Goal: Transaction & Acquisition: Book appointment/travel/reservation

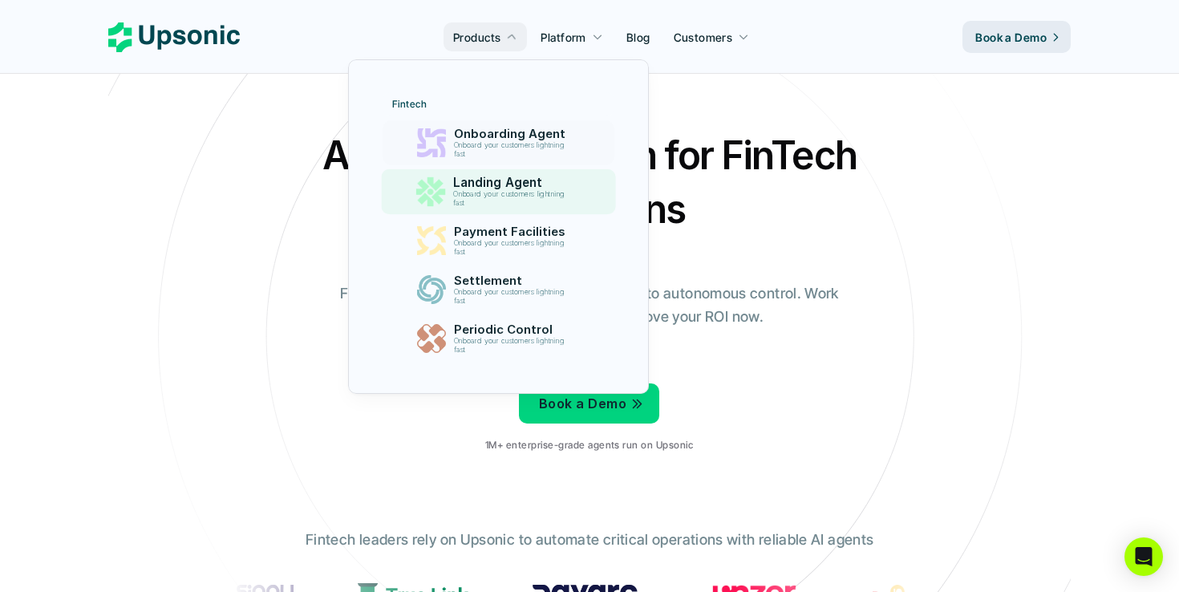
click at [493, 178] on p "Landing Agent" at bounding box center [513, 183] width 120 height 14
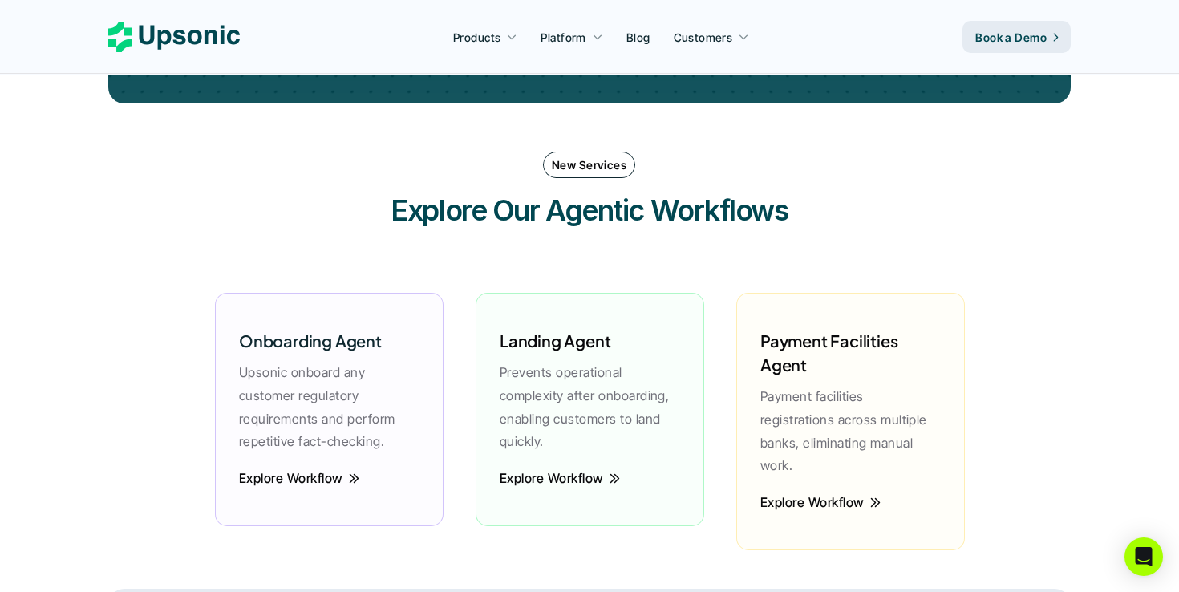
scroll to position [2108, 0]
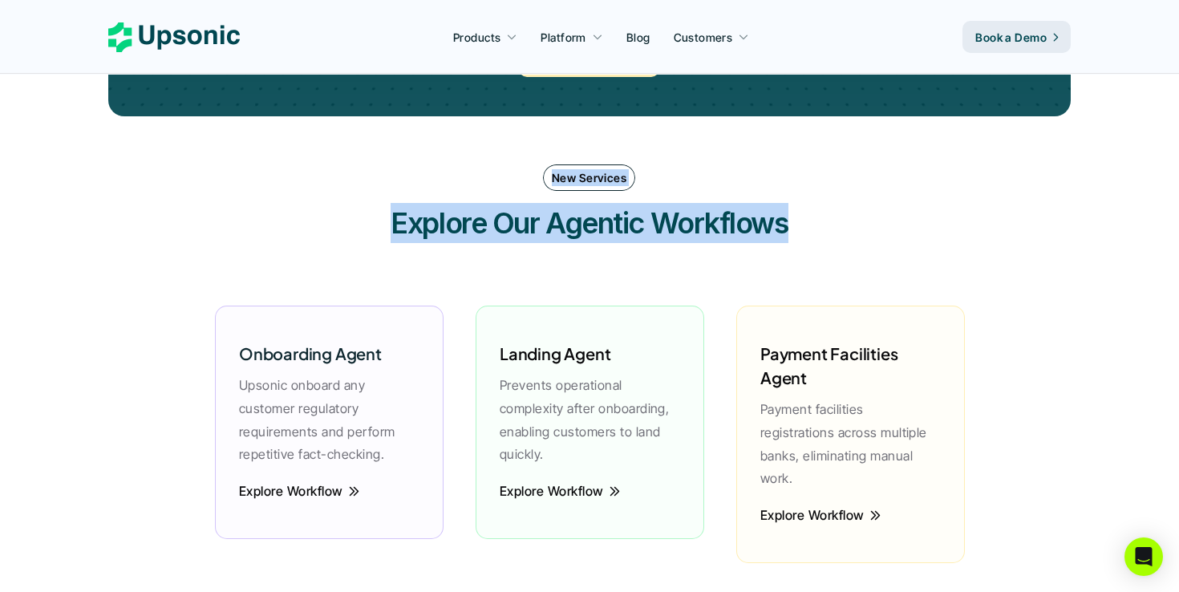
drag, startPoint x: 1091, startPoint y: 144, endPoint x: 1044, endPoint y: 212, distance: 83.0
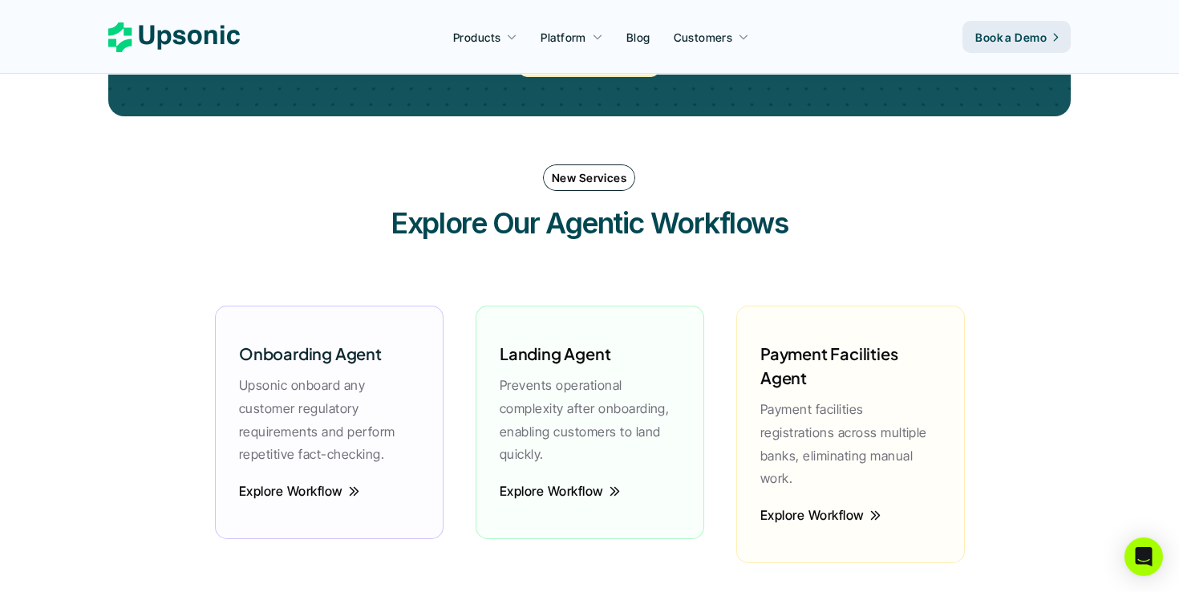
click at [1043, 188] on div "New Services Explore Our Agentic Workflows" at bounding box center [589, 203] width 963 height 111
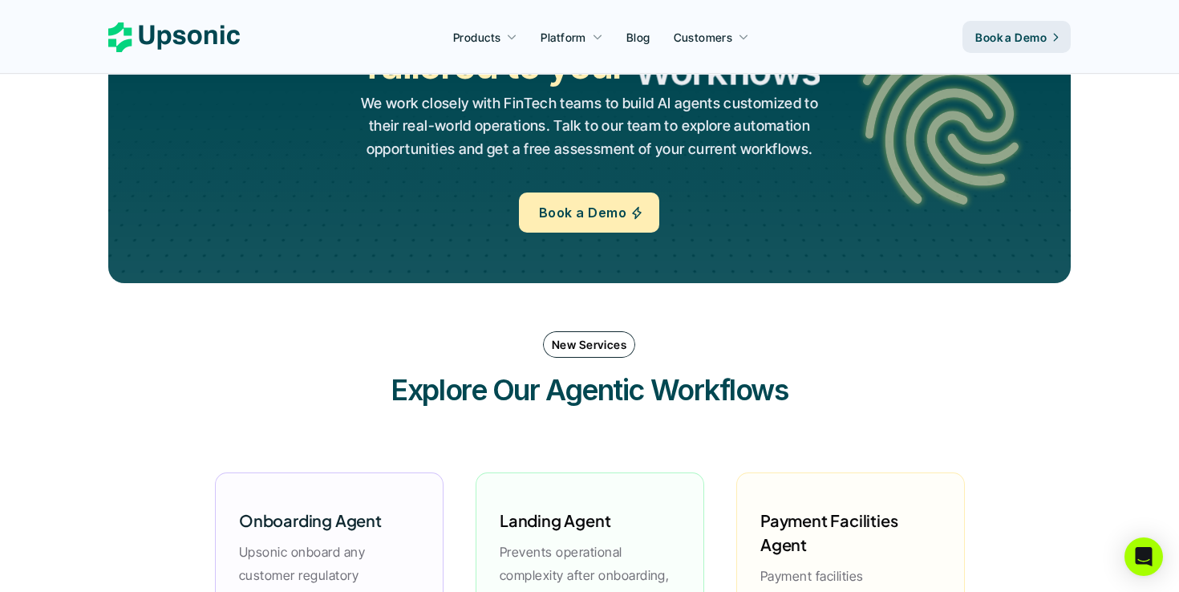
scroll to position [1871, 0]
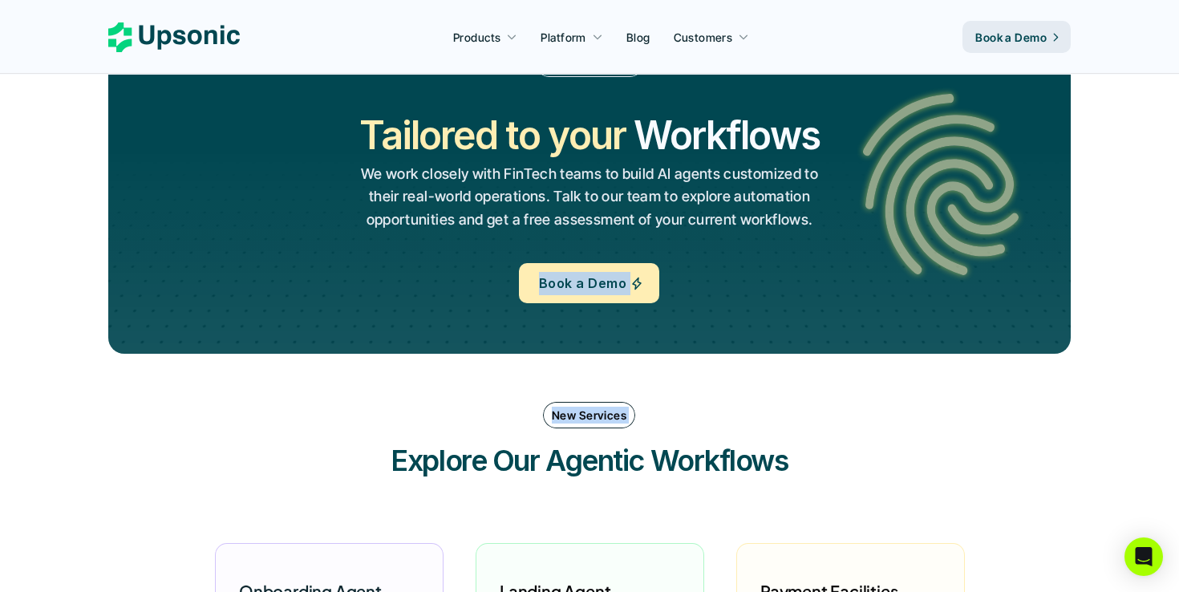
drag, startPoint x: 1066, startPoint y: 388, endPoint x: 1168, endPoint y: 389, distance: 101.9
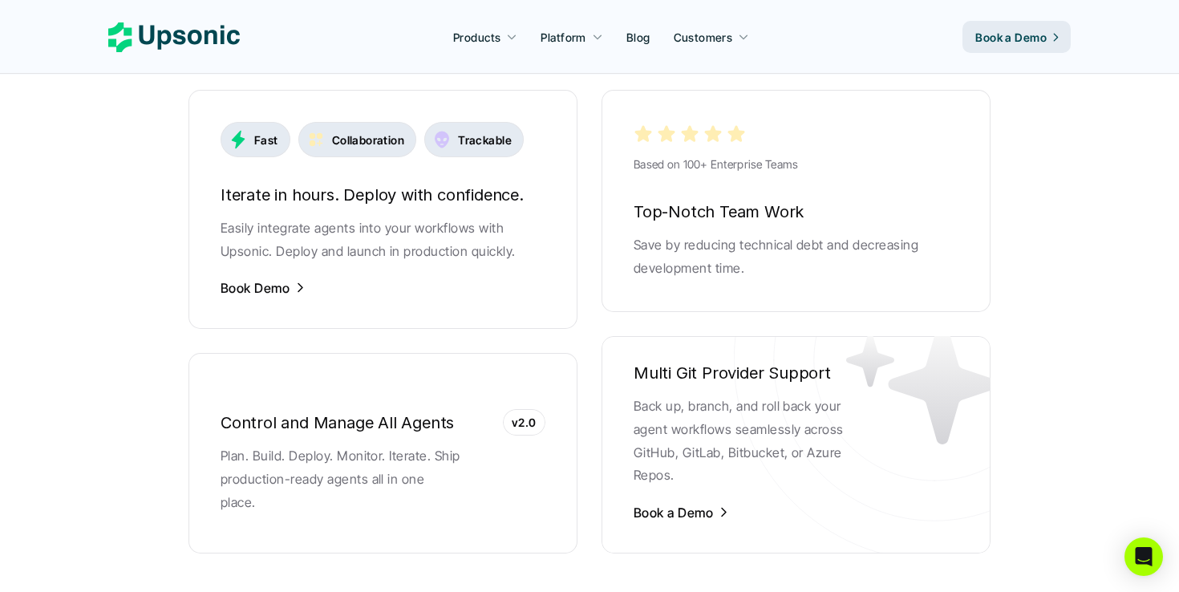
scroll to position [3175, 0]
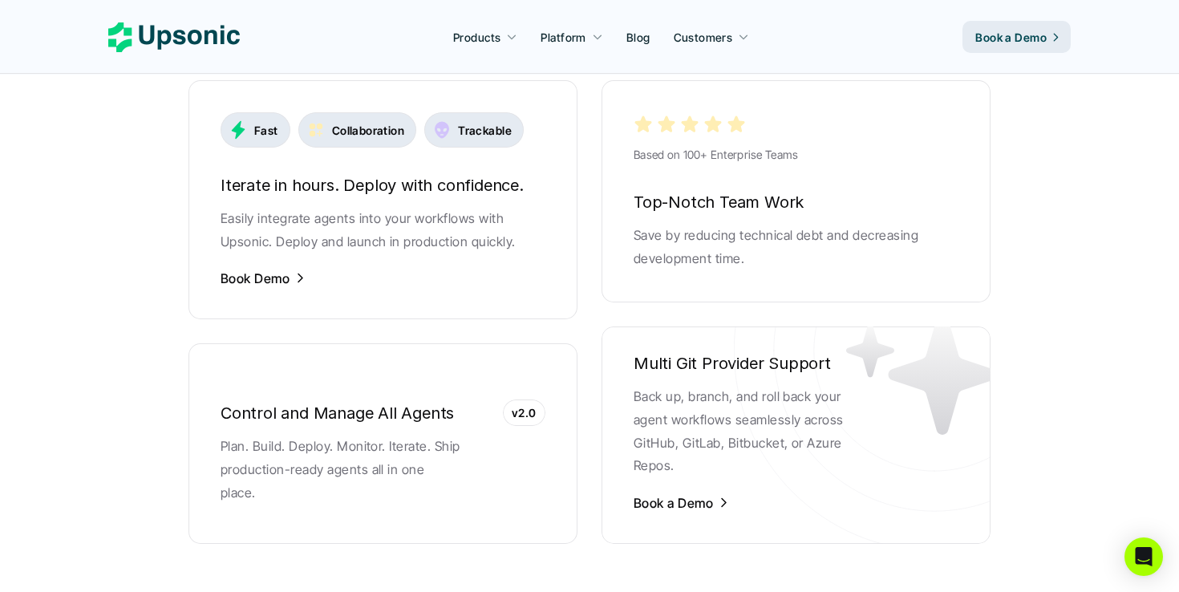
drag, startPoint x: 920, startPoint y: 374, endPoint x: 732, endPoint y: 351, distance: 189.0
click at [734, 353] on icon at bounding box center [934, 350] width 401 height 401
click at [773, 436] on p "Back up, branch, and roll back your agent workflows seamlessly across GitHub, G…" at bounding box center [754, 431] width 241 height 92
click at [710, 494] on p "Book a Demo" at bounding box center [673, 503] width 79 height 18
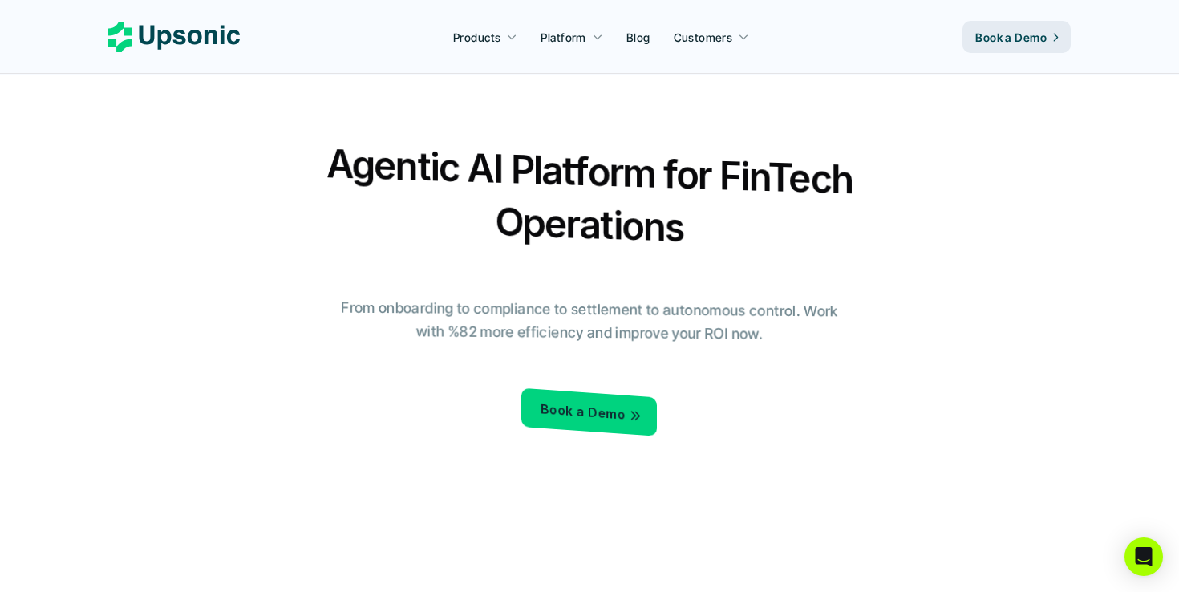
scroll to position [3175, 0]
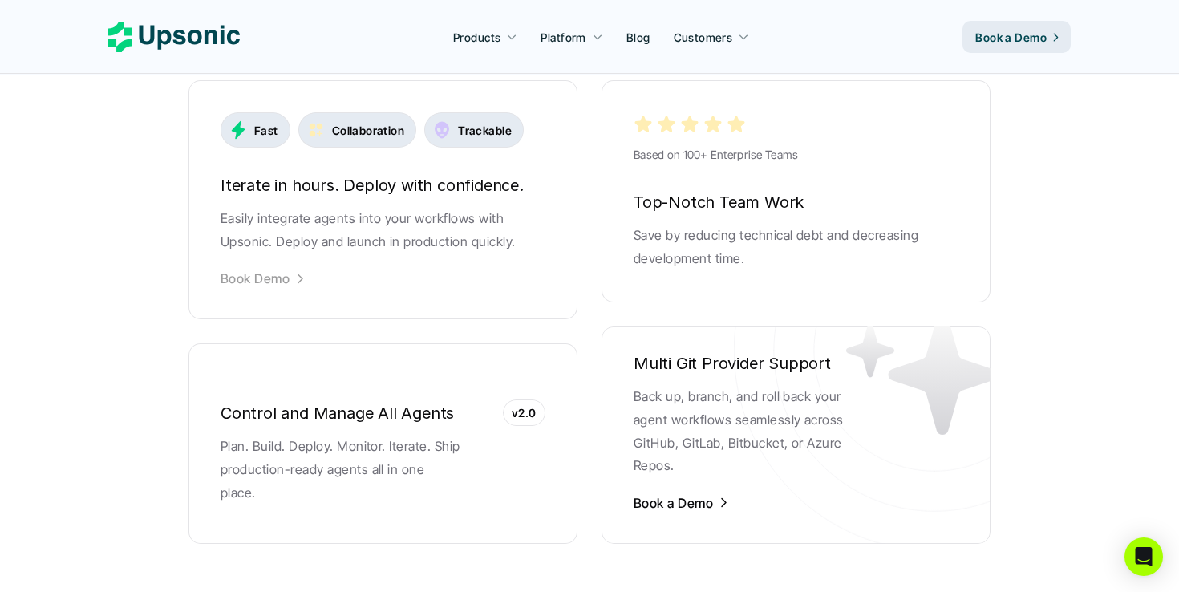
click at [285, 270] on p "Book Demo" at bounding box center [255, 279] width 69 height 18
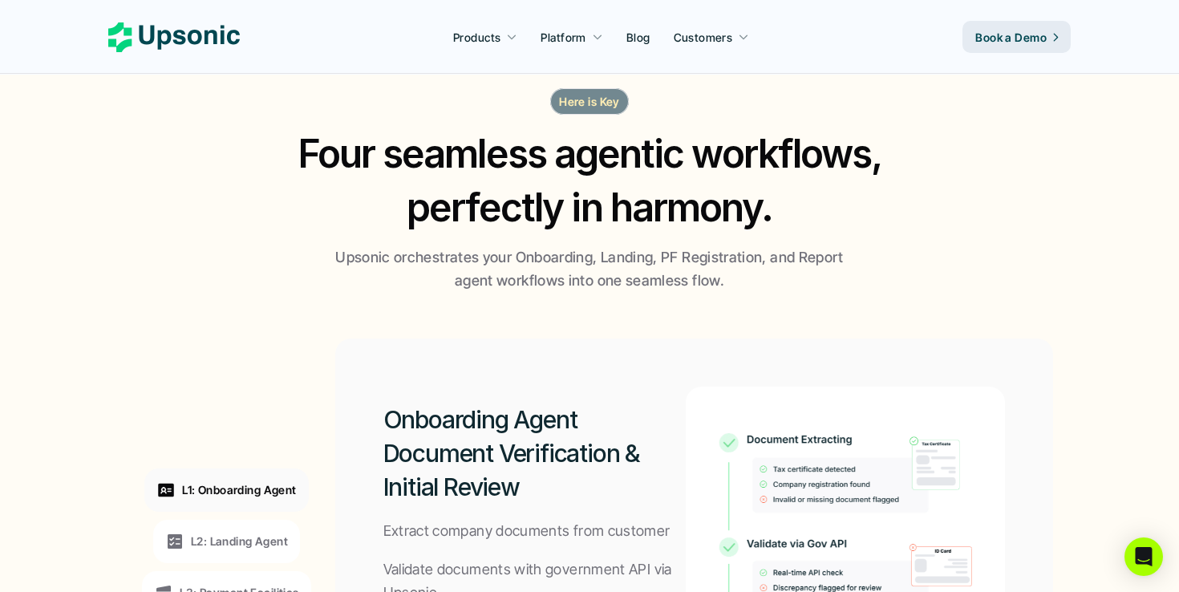
scroll to position [1043, 0]
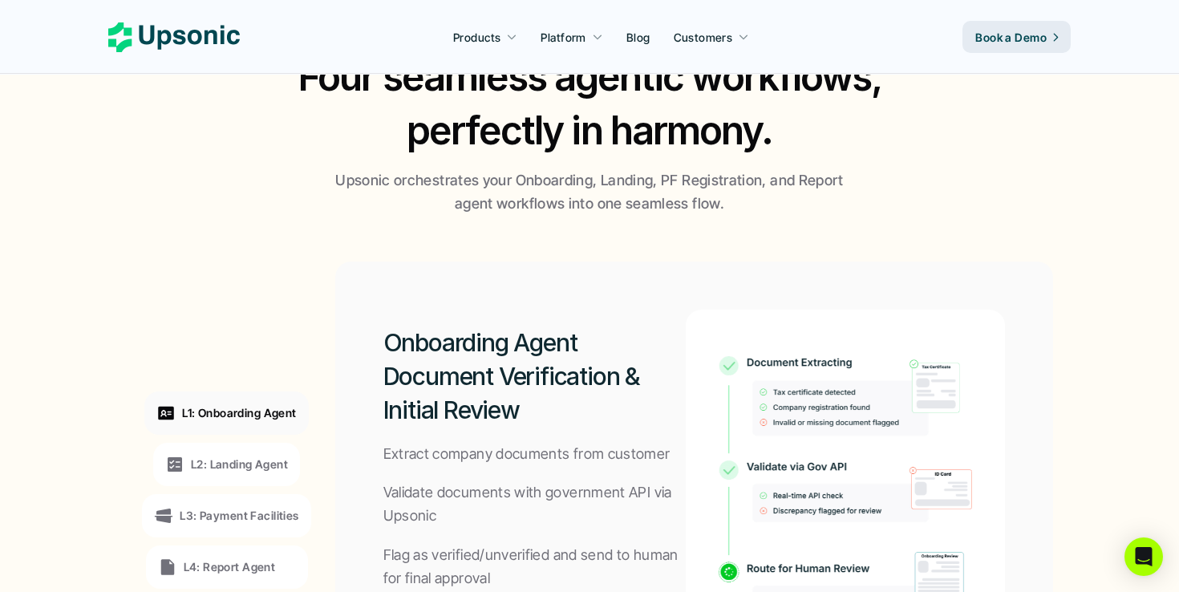
click at [257, 408] on p "L1: Onboarding Agent" at bounding box center [239, 412] width 114 height 17
click at [248, 444] on div "L2: Landing Agent" at bounding box center [226, 464] width 147 height 43
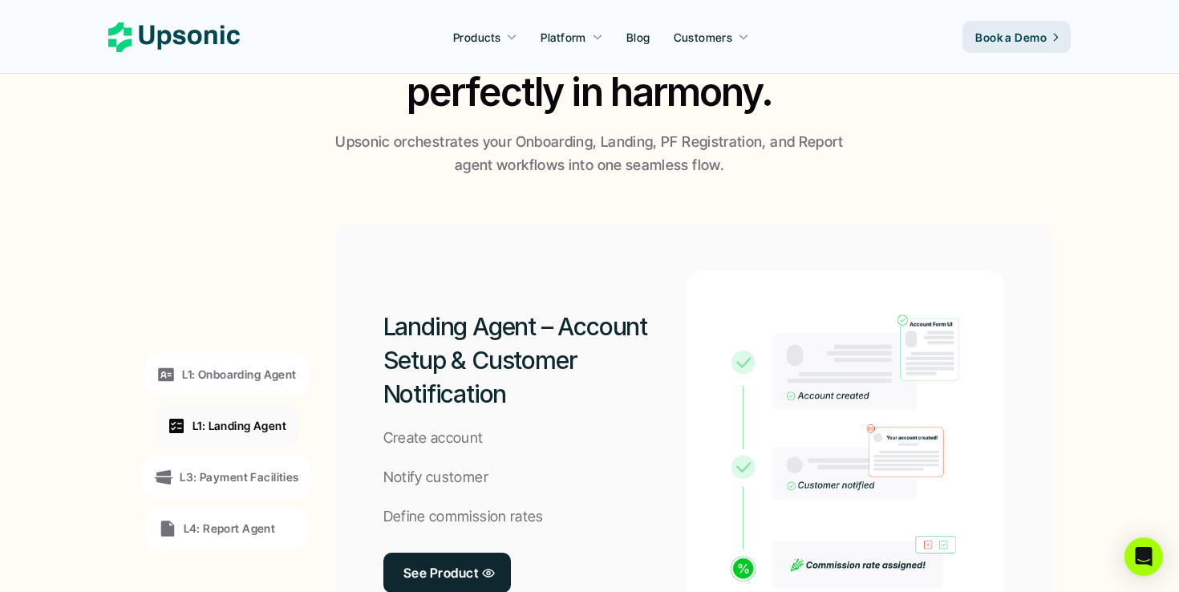
scroll to position [1097, 0]
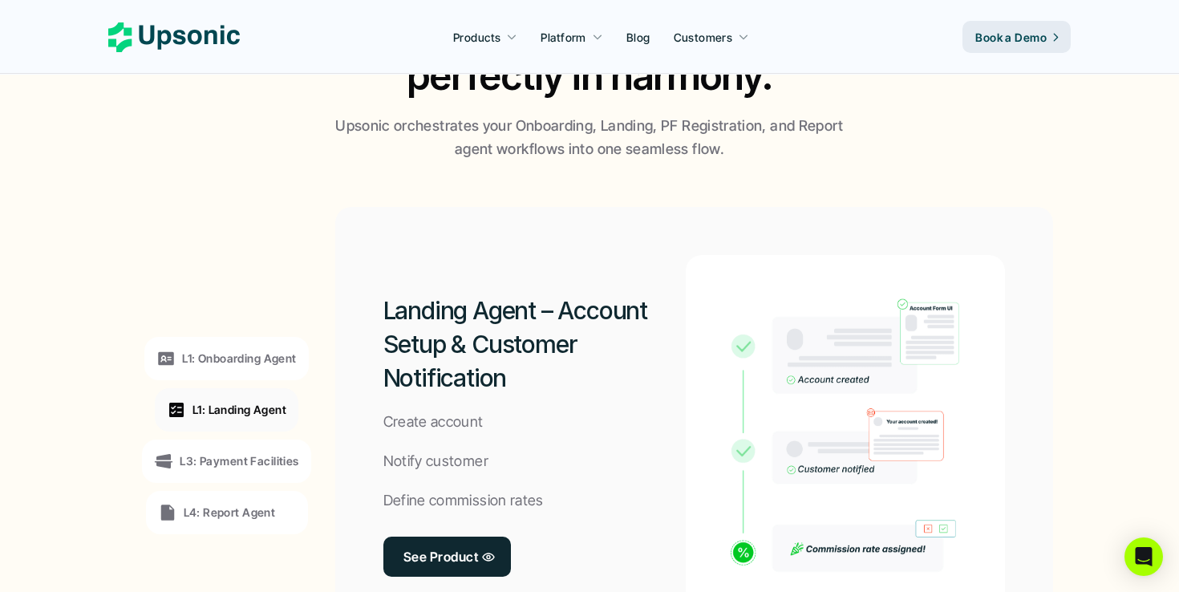
click at [262, 351] on p "L1: Onboarding Agent" at bounding box center [239, 358] width 114 height 17
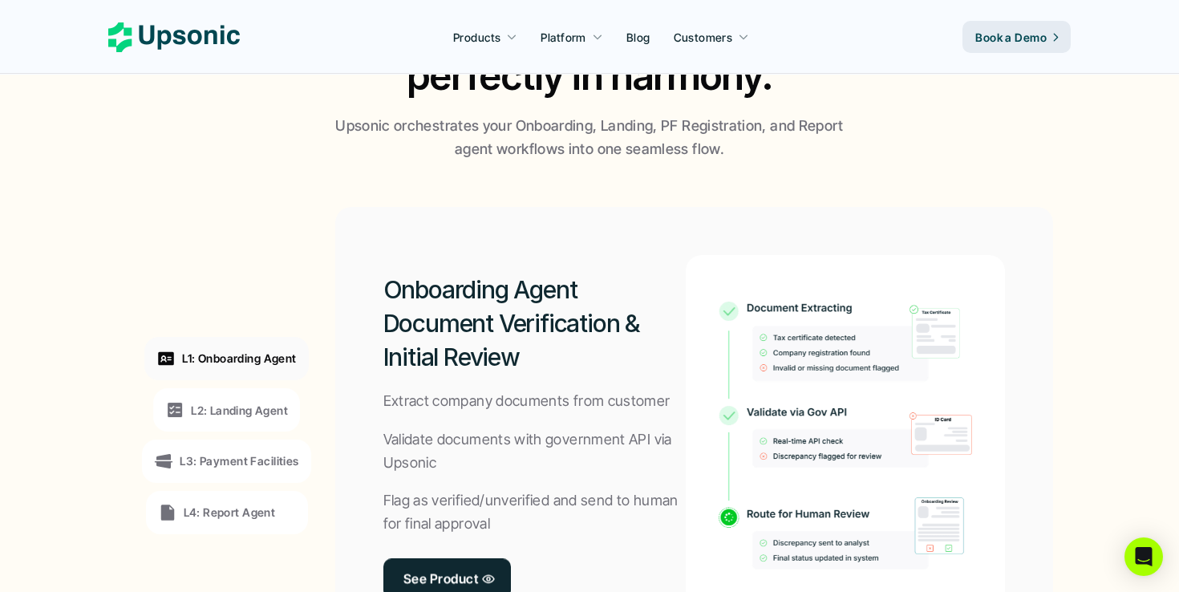
click at [253, 411] on p "L2: Landing Agent" at bounding box center [239, 409] width 97 height 17
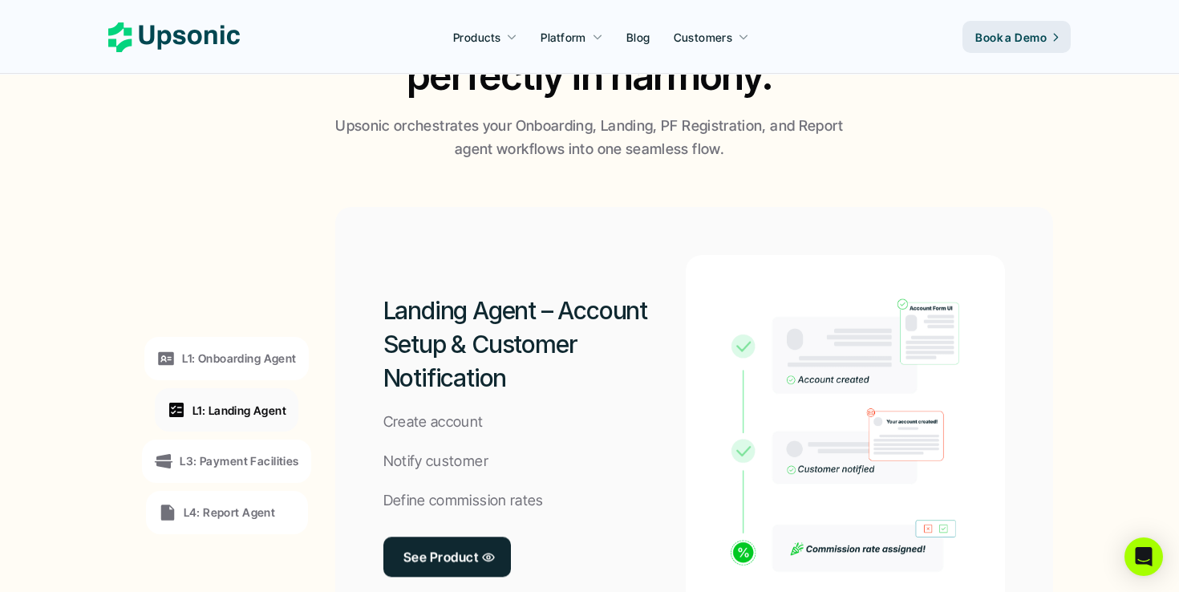
click at [251, 448] on div "L3: Payment Facilities" at bounding box center [226, 461] width 168 height 43
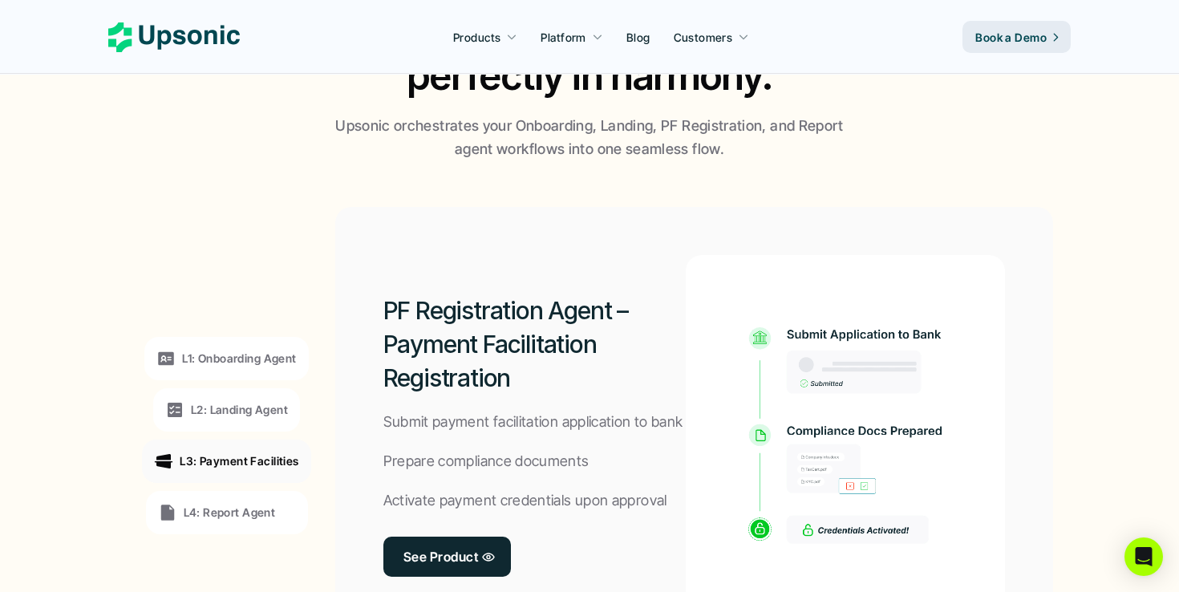
click at [253, 365] on p "L1: Onboarding Agent" at bounding box center [239, 358] width 114 height 17
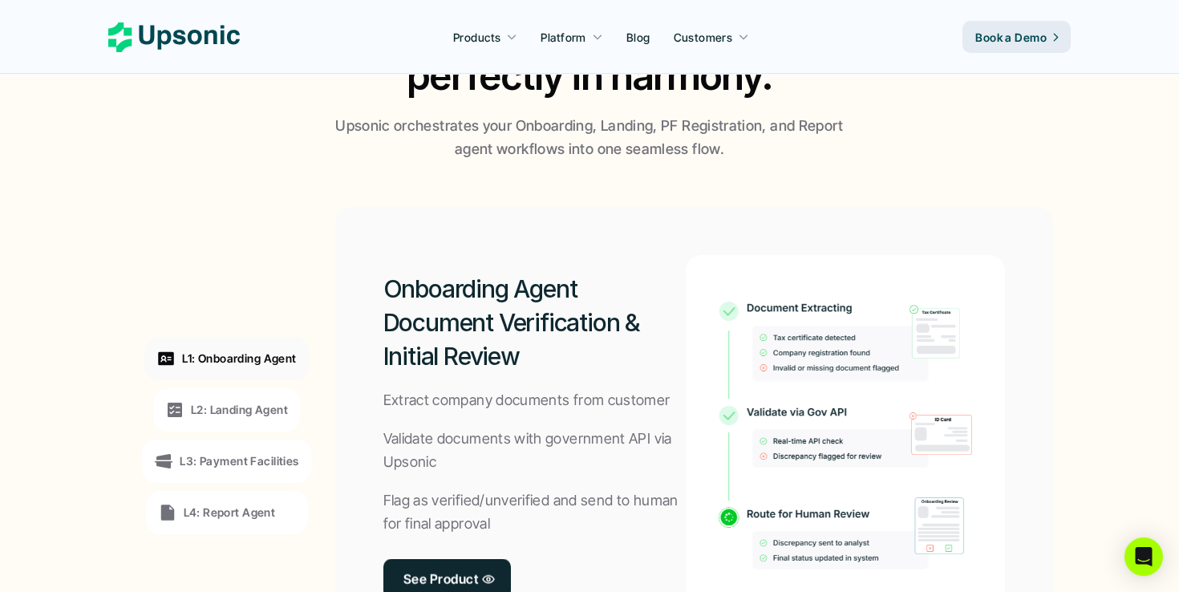
click at [251, 413] on p "L2: Landing Agent" at bounding box center [239, 409] width 97 height 17
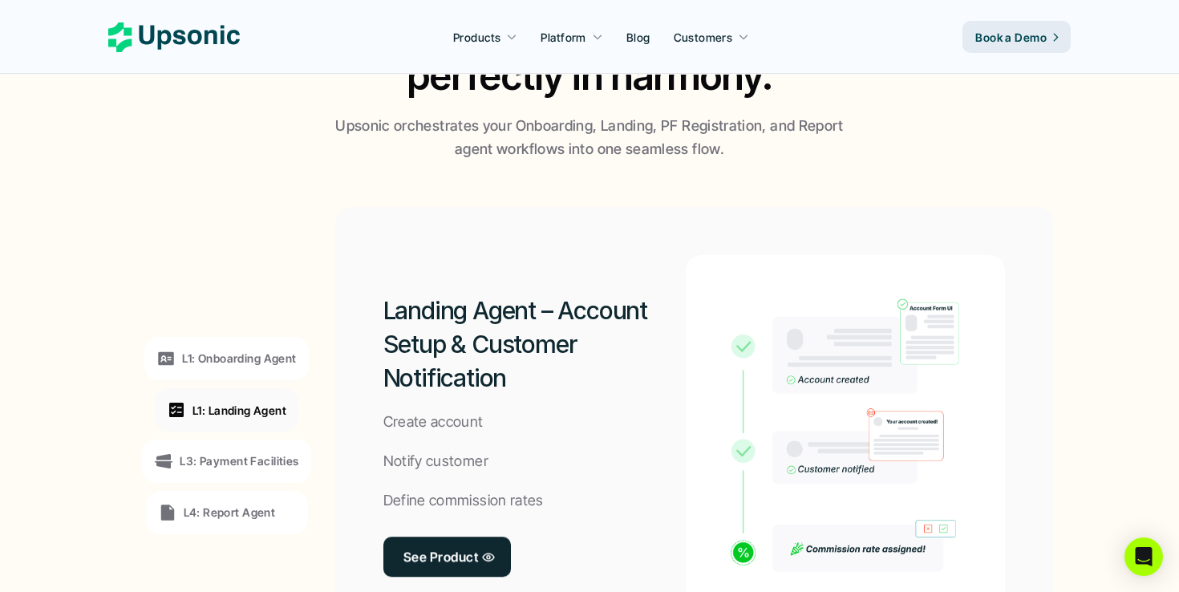
click at [251, 458] on p "L3: Payment Facilities" at bounding box center [239, 460] width 119 height 17
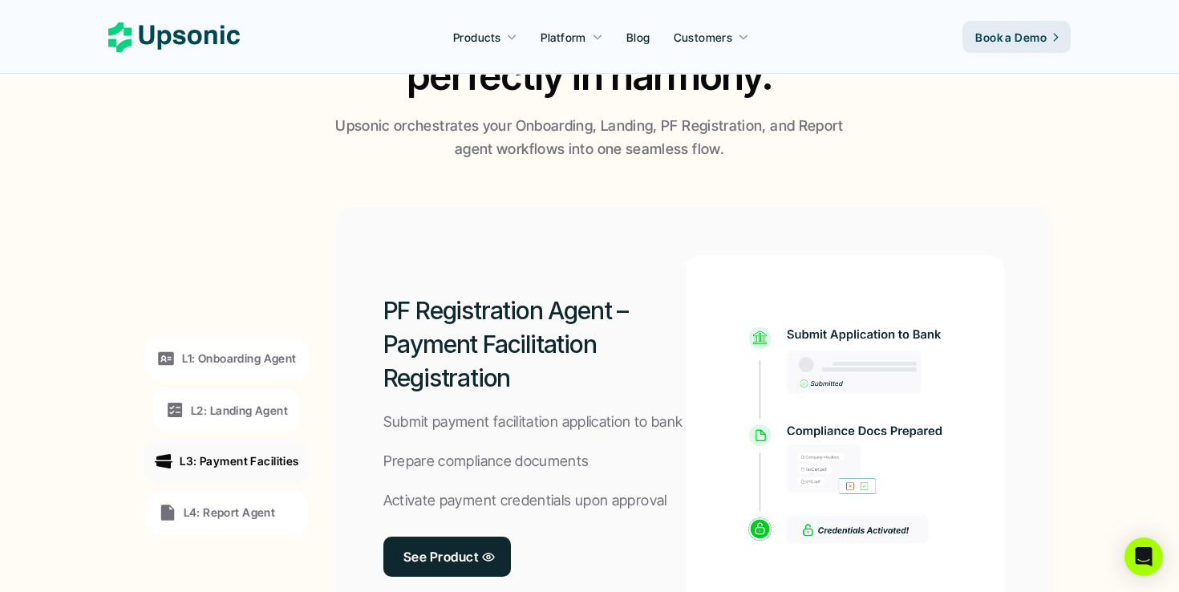
click at [248, 507] on p "L4: Report Agent" at bounding box center [230, 512] width 92 height 17
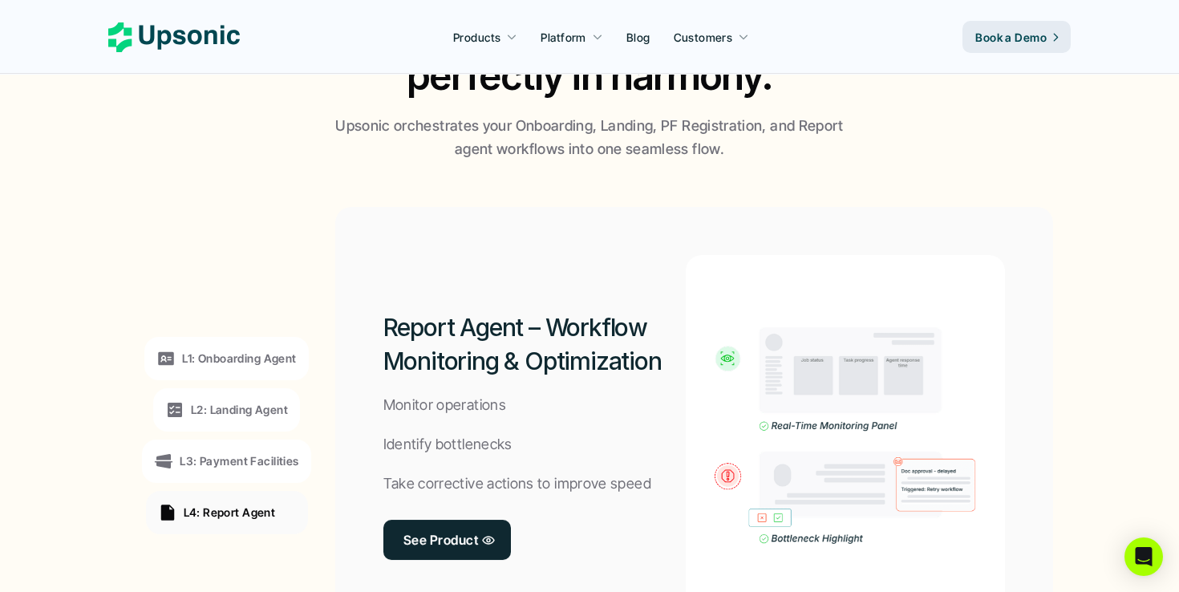
click at [252, 416] on p "L2: Landing Agent" at bounding box center [239, 409] width 97 height 17
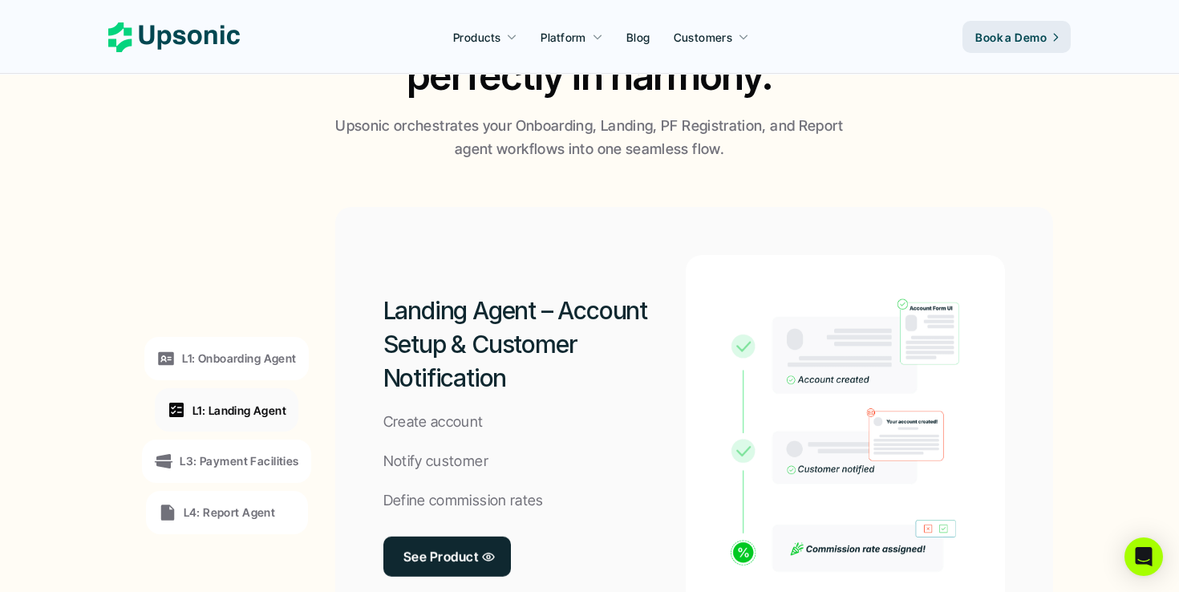
click at [250, 456] on p "L3: Payment Facilities" at bounding box center [239, 460] width 119 height 17
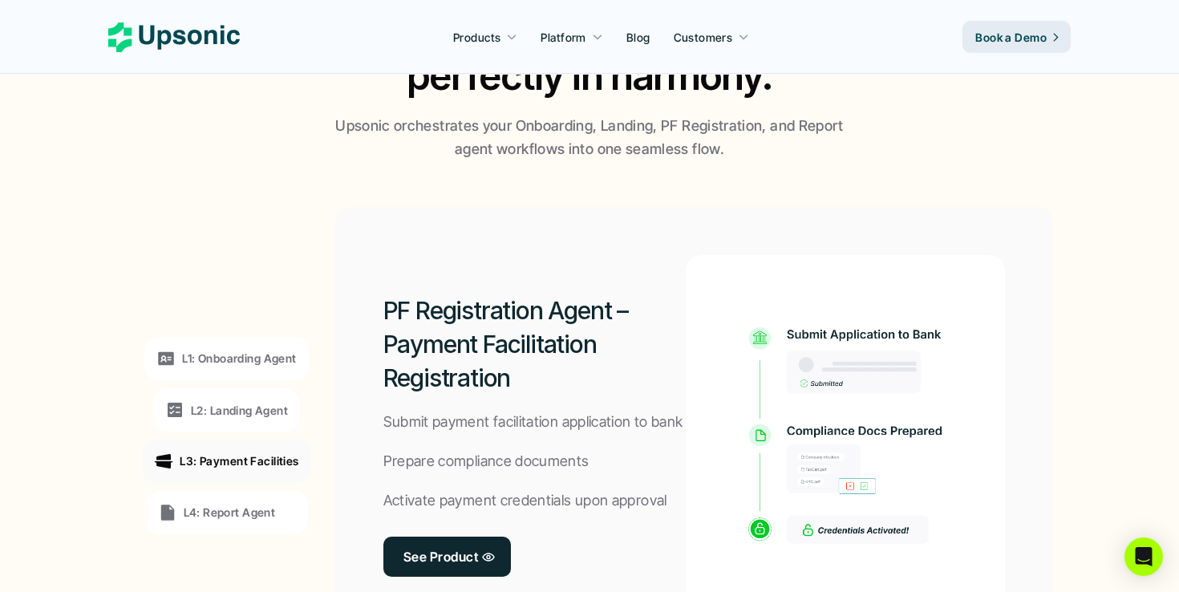
click at [250, 347] on div "L1: Onboarding Agent" at bounding box center [226, 358] width 164 height 43
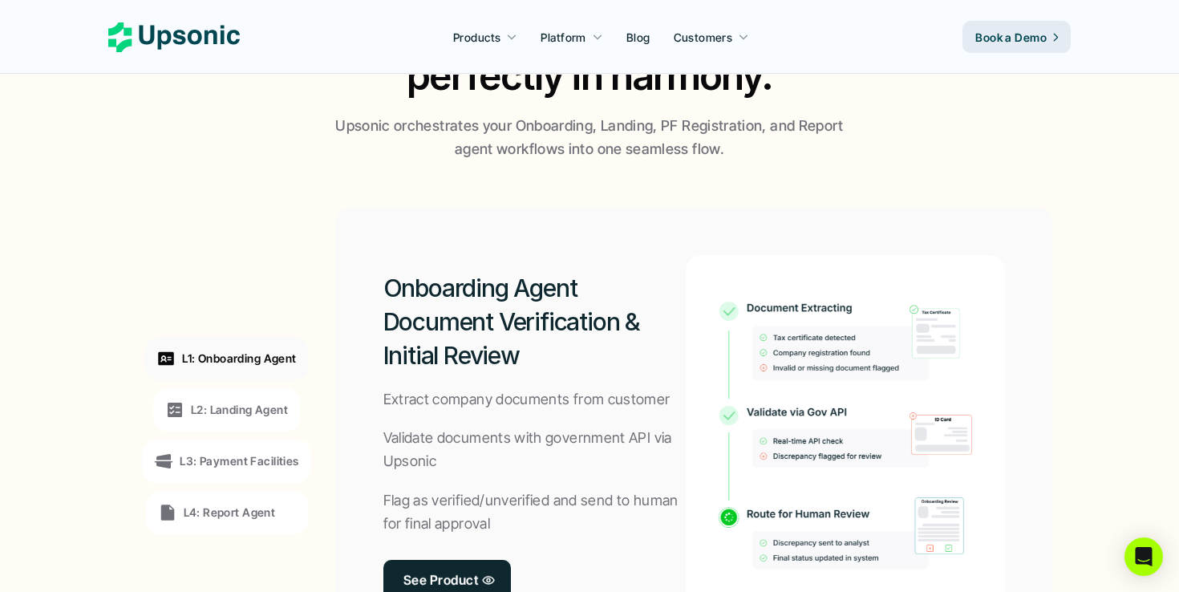
click at [253, 435] on div "L1: Onboarding Agent L2: Landing Agent L3: Payment Facilities L4: Report Agent" at bounding box center [226, 435] width 221 height 433
click at [247, 404] on p "L2: Landing Agent" at bounding box center [239, 409] width 97 height 17
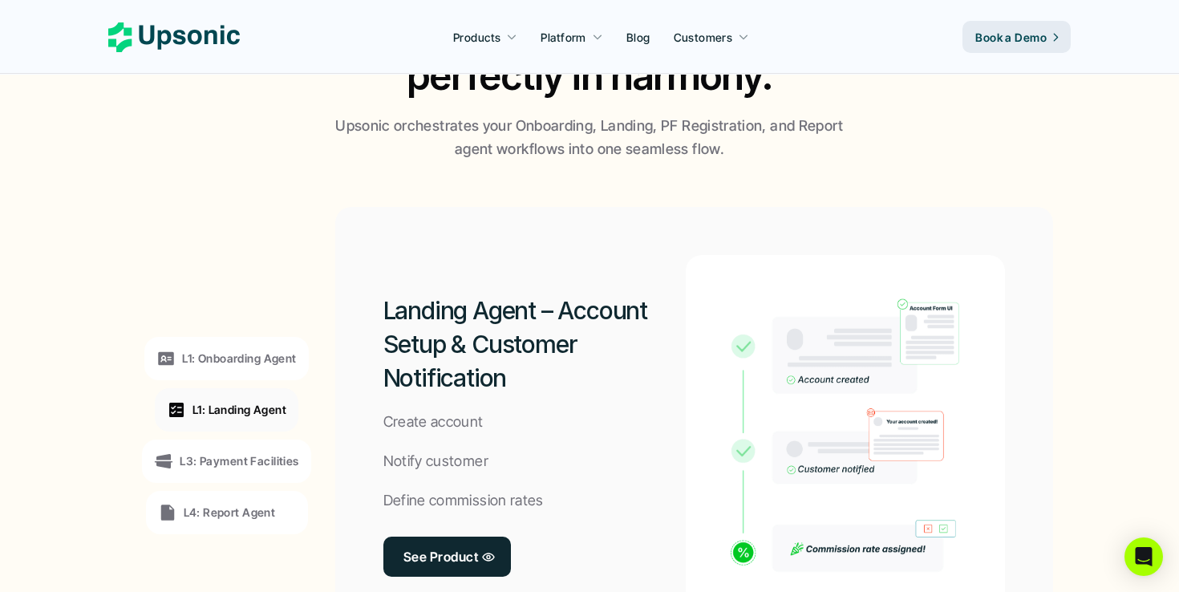
click at [253, 448] on div "L3: Payment Facilities" at bounding box center [226, 461] width 168 height 43
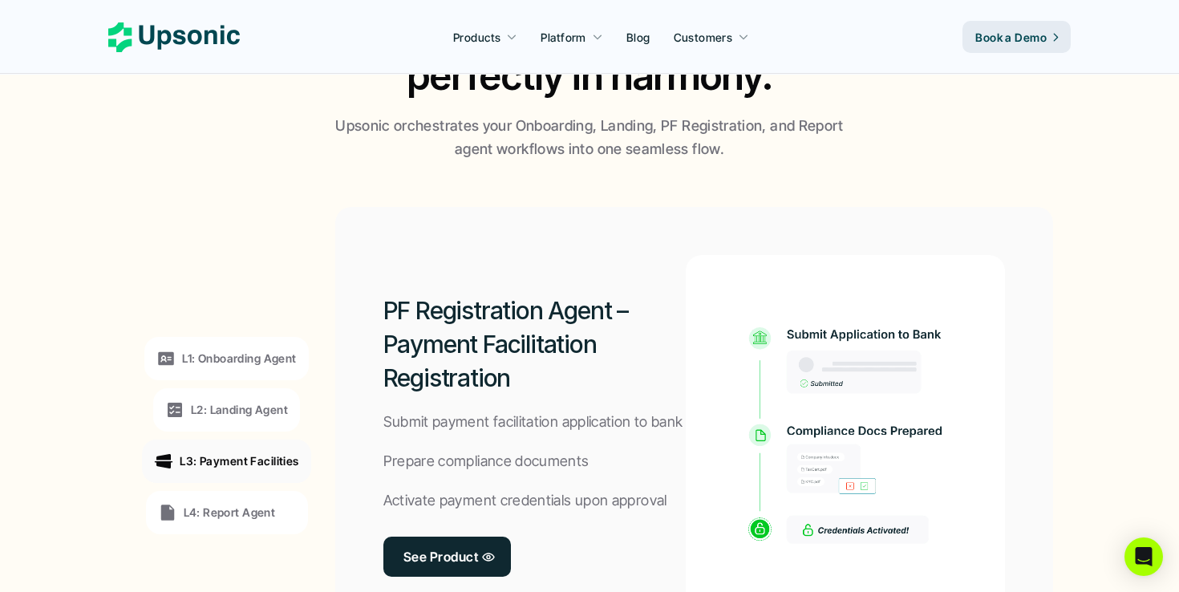
scroll to position [1429, 0]
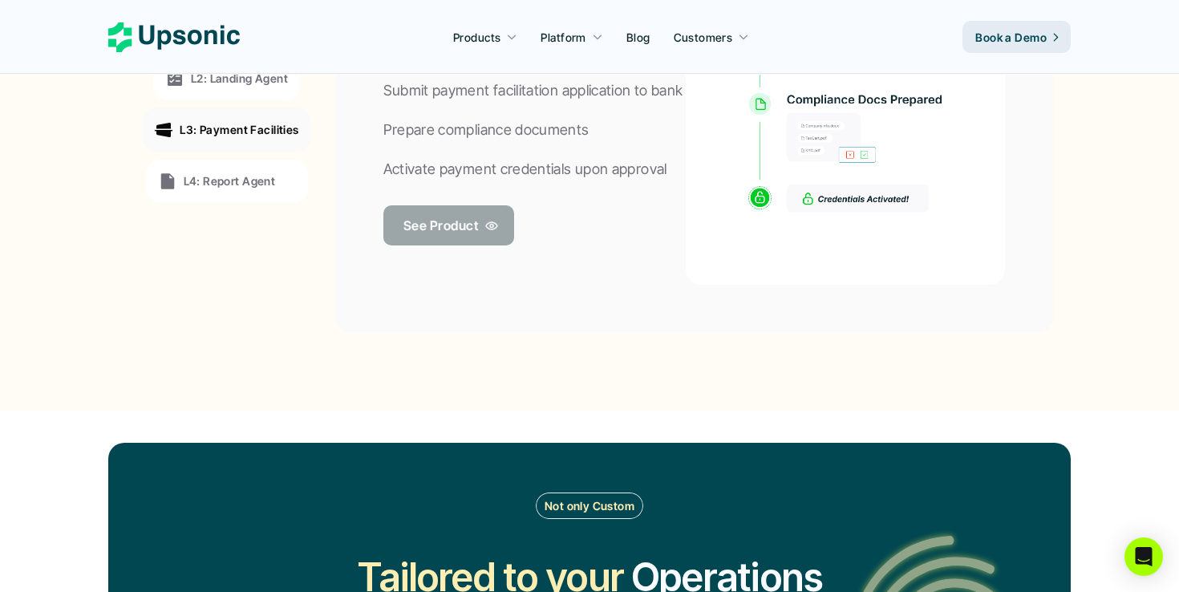
click at [472, 223] on p "See Product" at bounding box center [440, 224] width 75 height 23
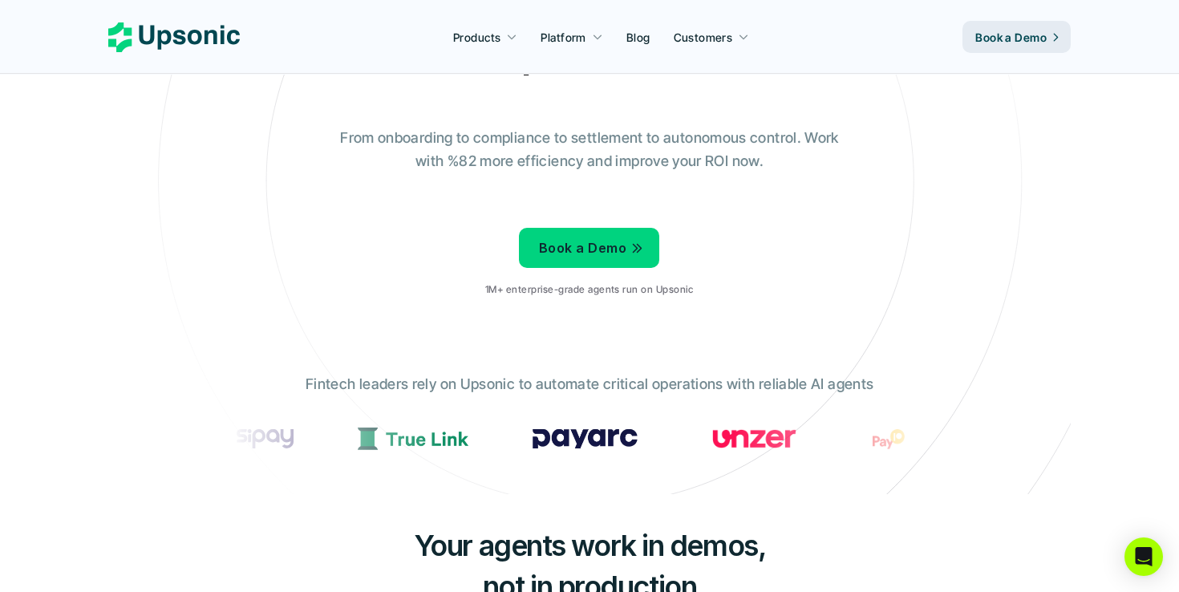
scroll to position [175, 0]
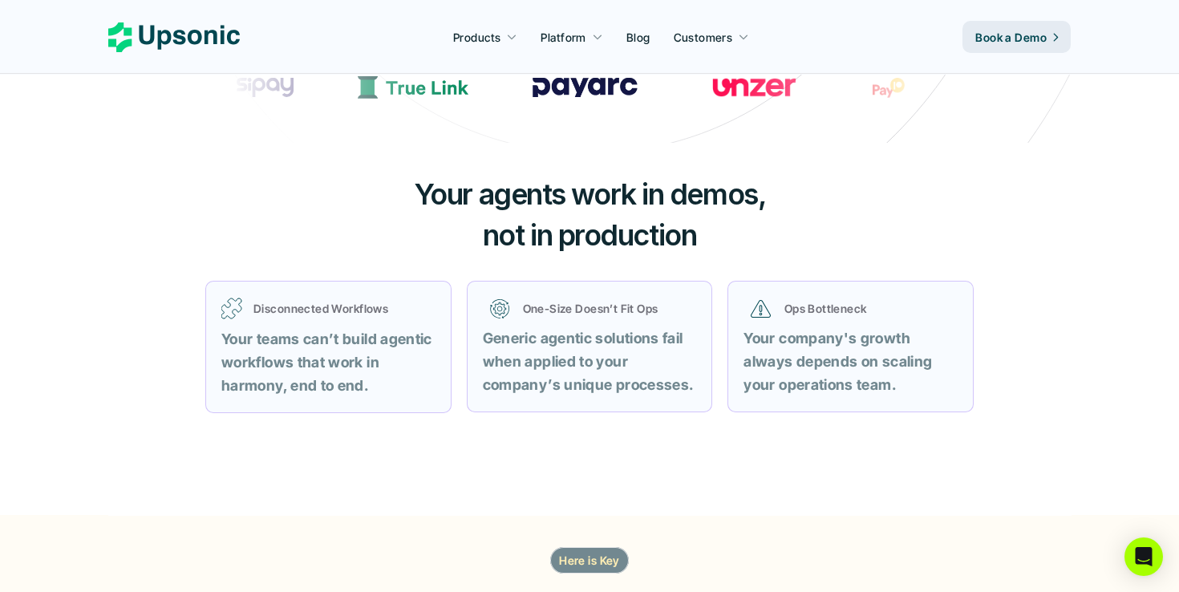
scroll to position [525, 0]
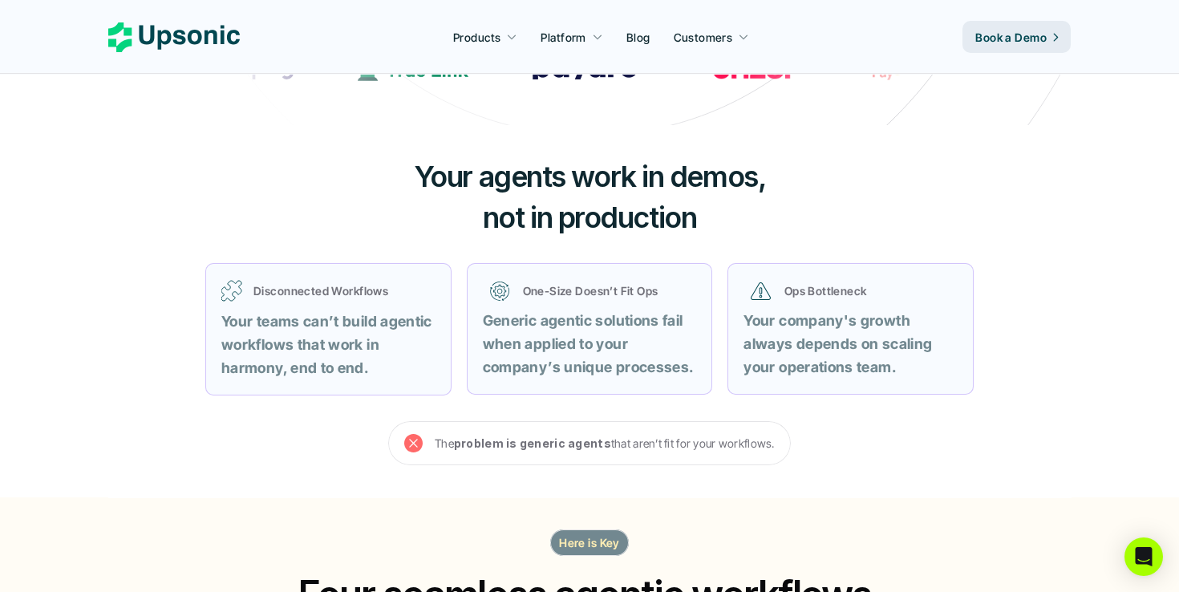
click at [407, 326] on strong "Your teams can’t build agentic workflows that work in harmony, end to end." at bounding box center [328, 344] width 214 height 63
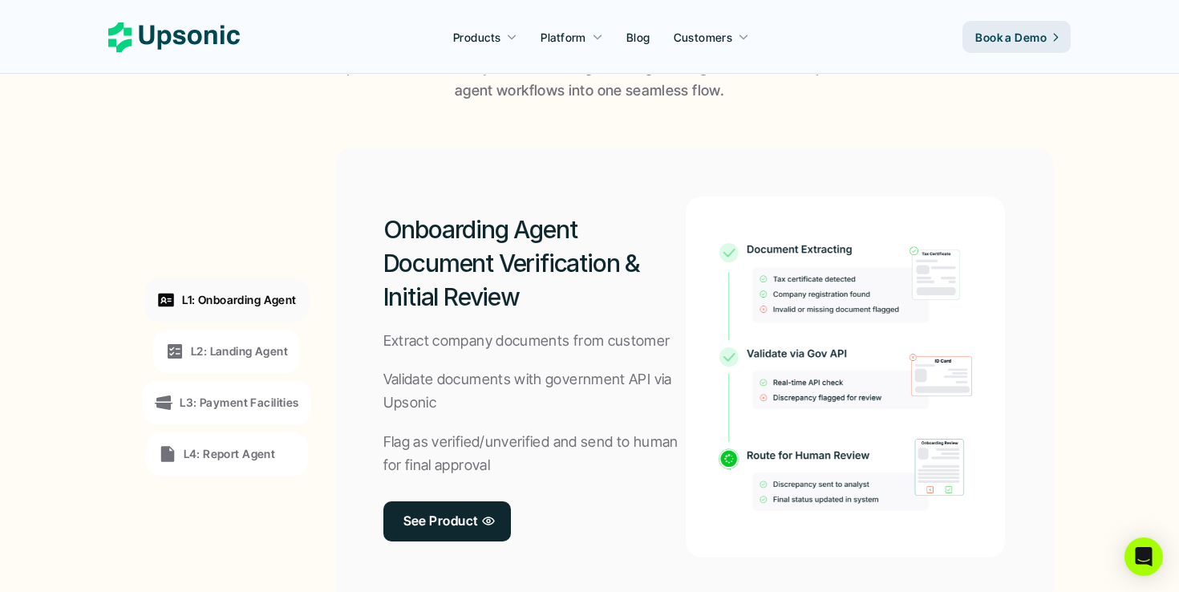
scroll to position [1190, 0]
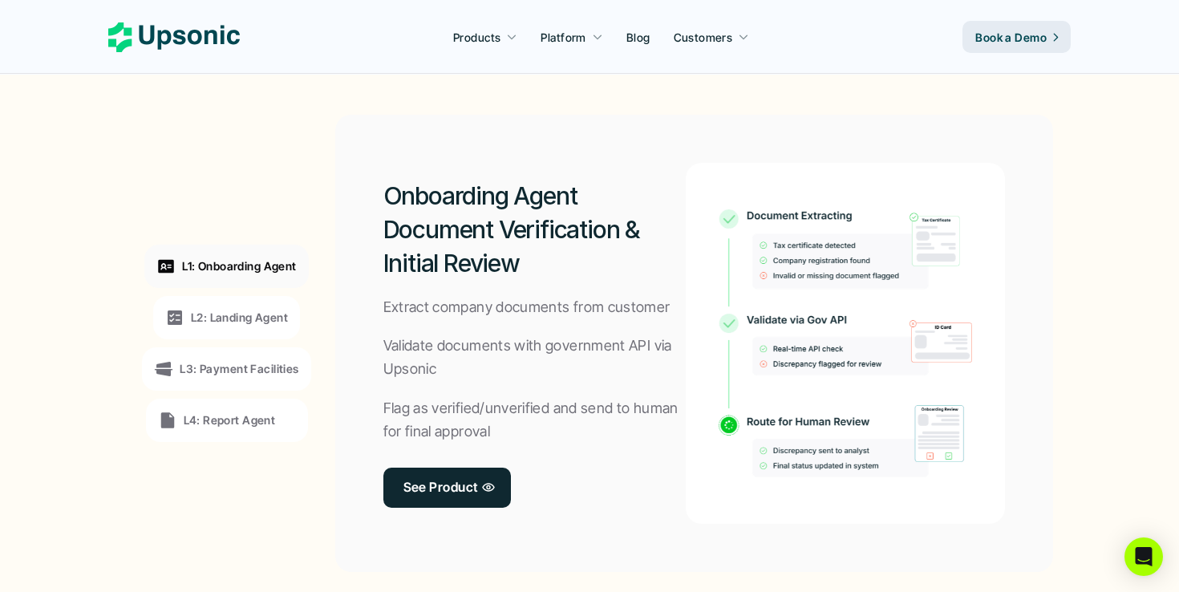
click at [244, 277] on div "L1: Onboarding Agent" at bounding box center [226, 266] width 164 height 43
click at [237, 318] on p "L2: Landing Agent" at bounding box center [239, 317] width 97 height 17
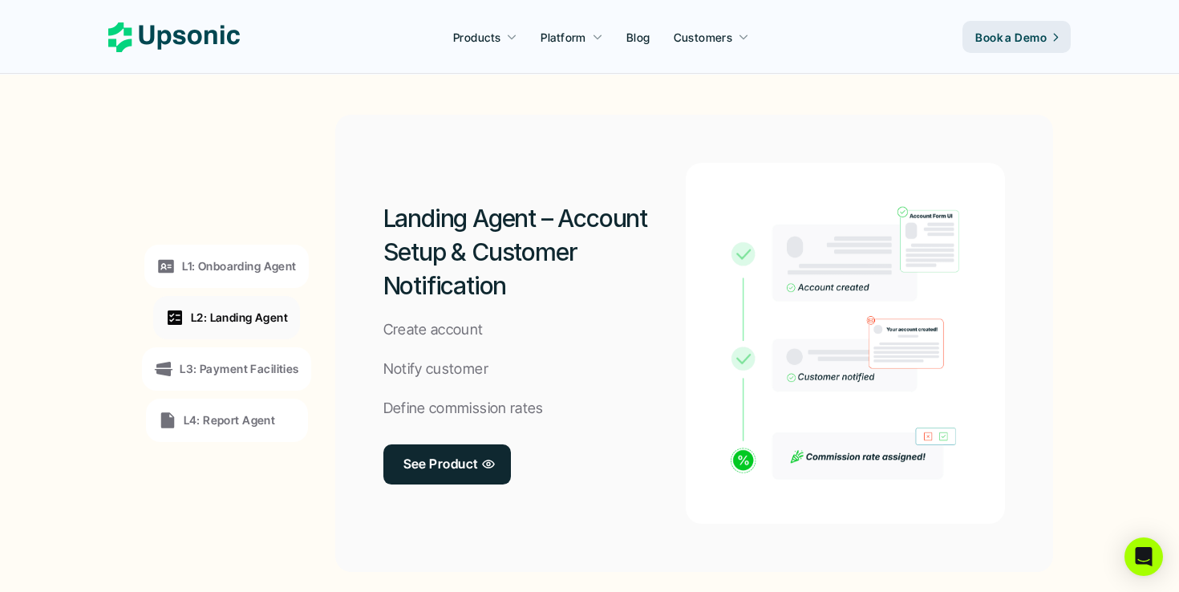
click at [257, 282] on div "L1: Onboarding Agent" at bounding box center [226, 266] width 164 height 43
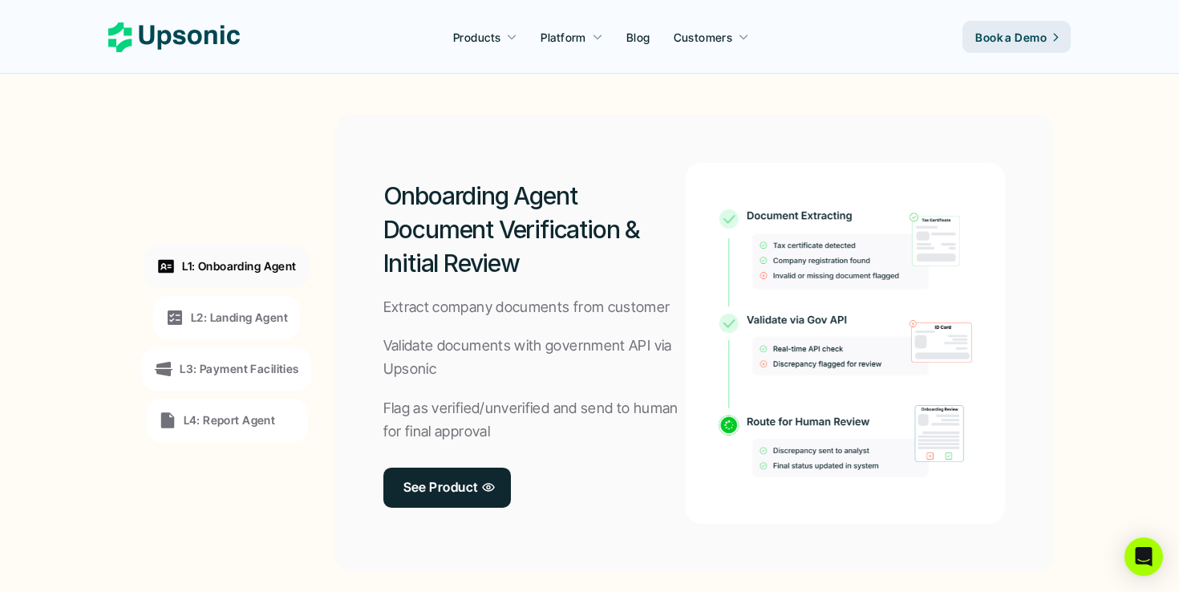
click at [237, 319] on p "L2: Landing Agent" at bounding box center [239, 317] width 97 height 17
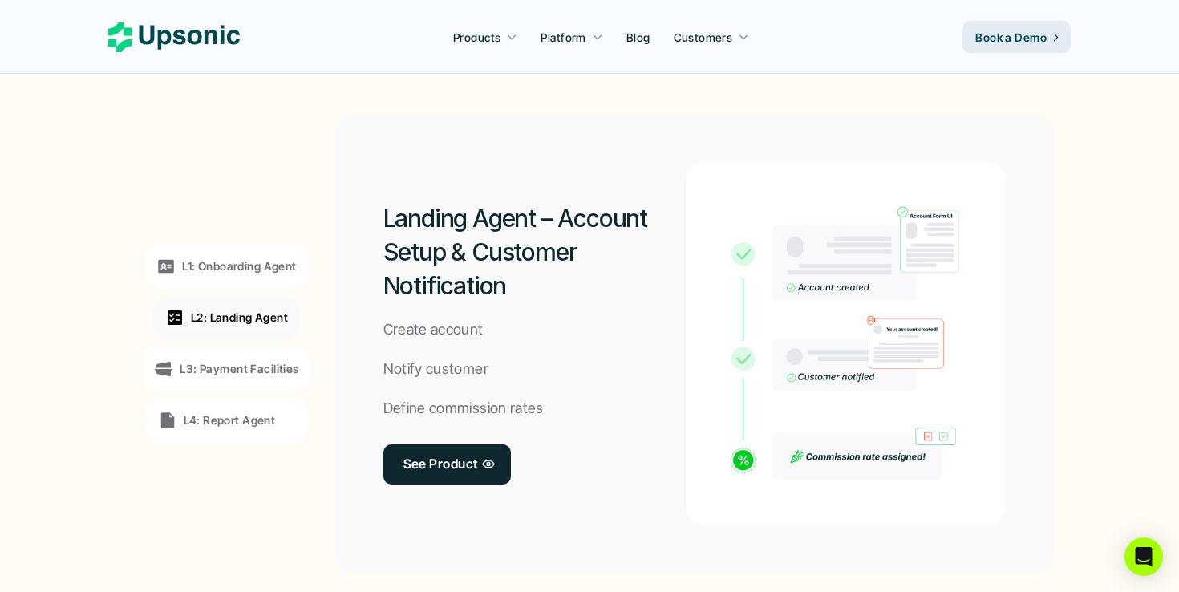
click at [213, 363] on p "L3: Payment Facilities" at bounding box center [239, 368] width 119 height 17
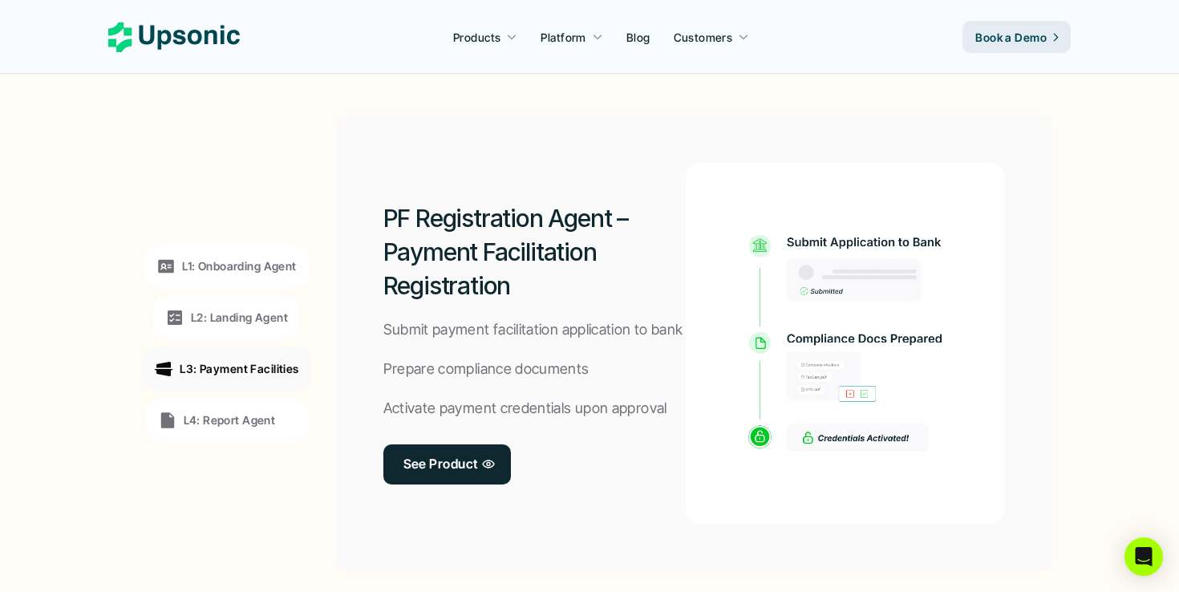
click at [236, 326] on div "L2: Landing Agent" at bounding box center [226, 317] width 147 height 43
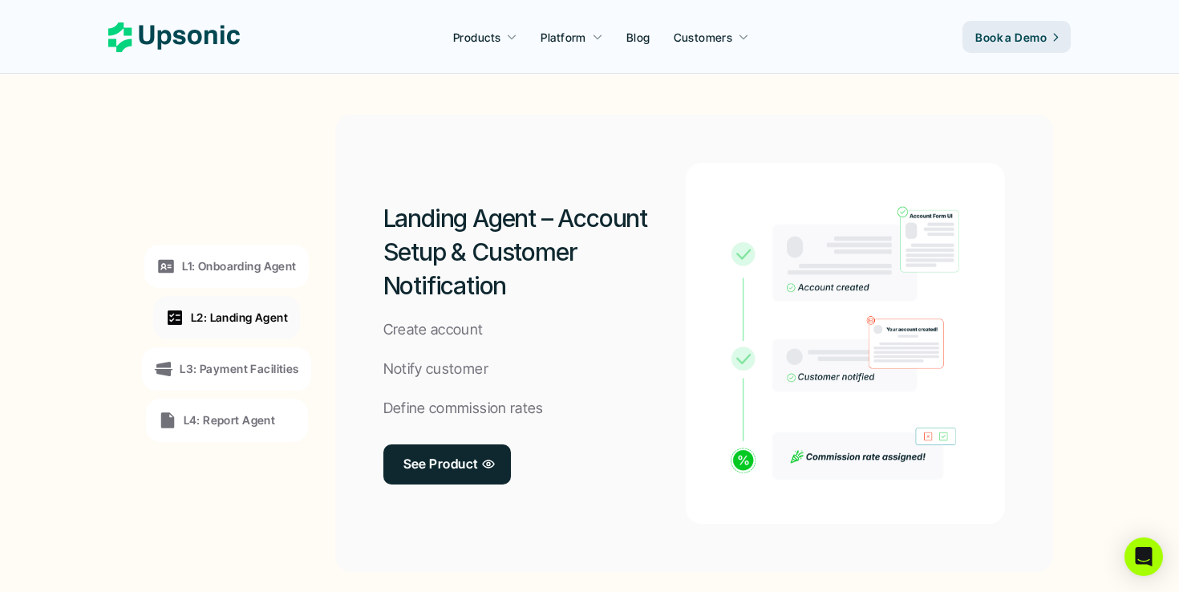
click at [249, 273] on p "L1: Onboarding Agent" at bounding box center [239, 265] width 114 height 17
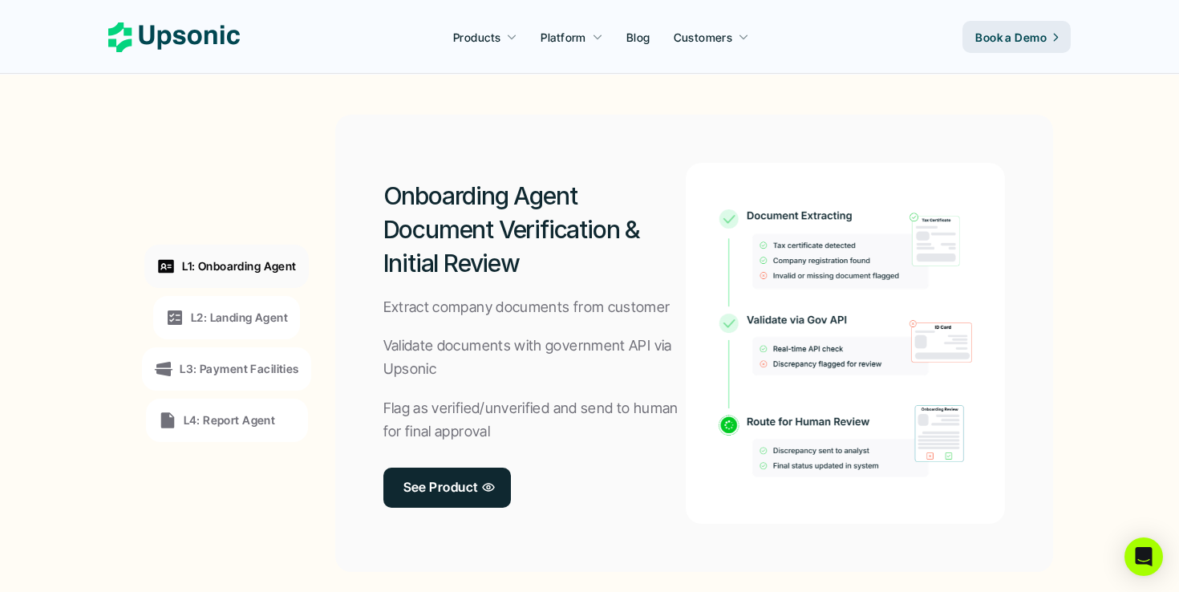
click at [247, 369] on p "L3: Payment Facilities" at bounding box center [239, 368] width 119 height 17
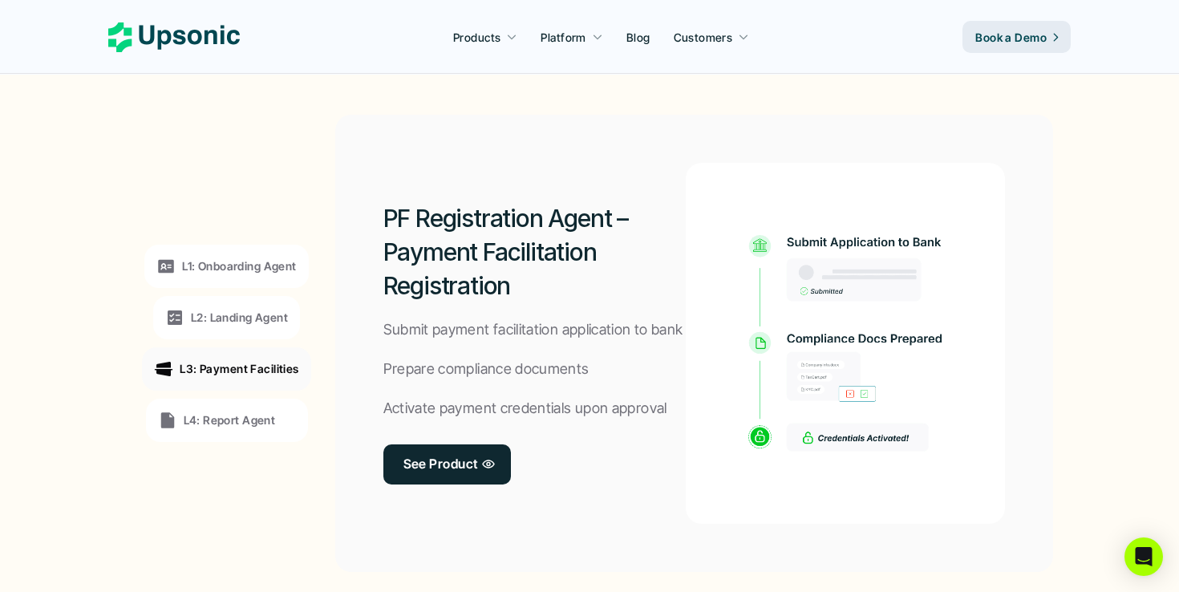
click at [224, 416] on p "L4: Report Agent" at bounding box center [230, 420] width 92 height 17
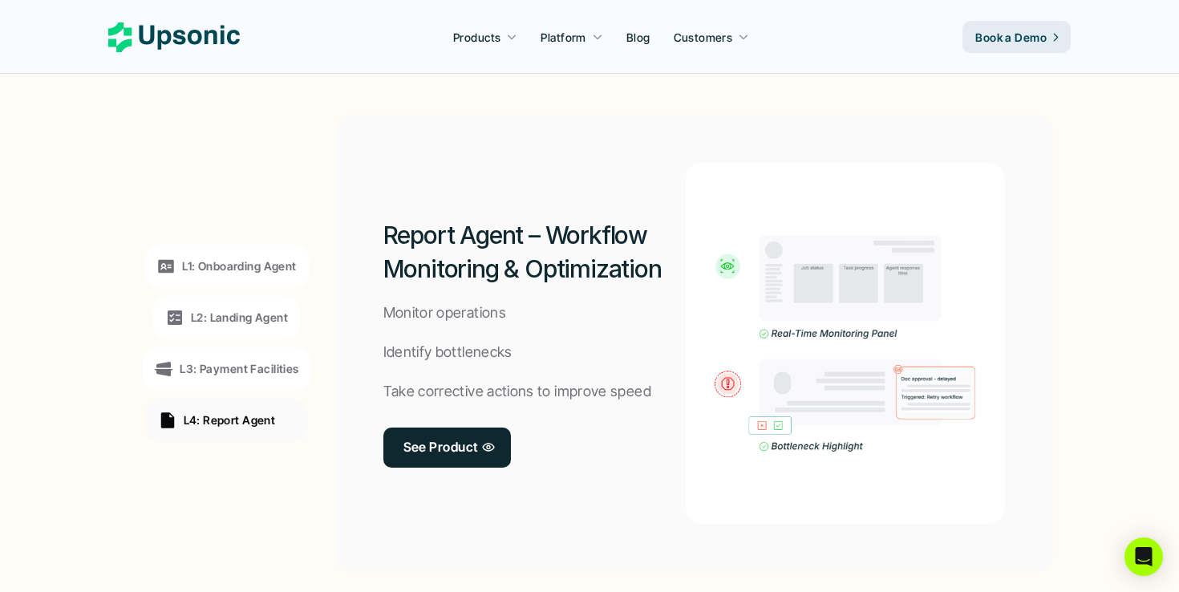
click at [250, 359] on div "L3: Payment Facilities" at bounding box center [226, 368] width 144 height 19
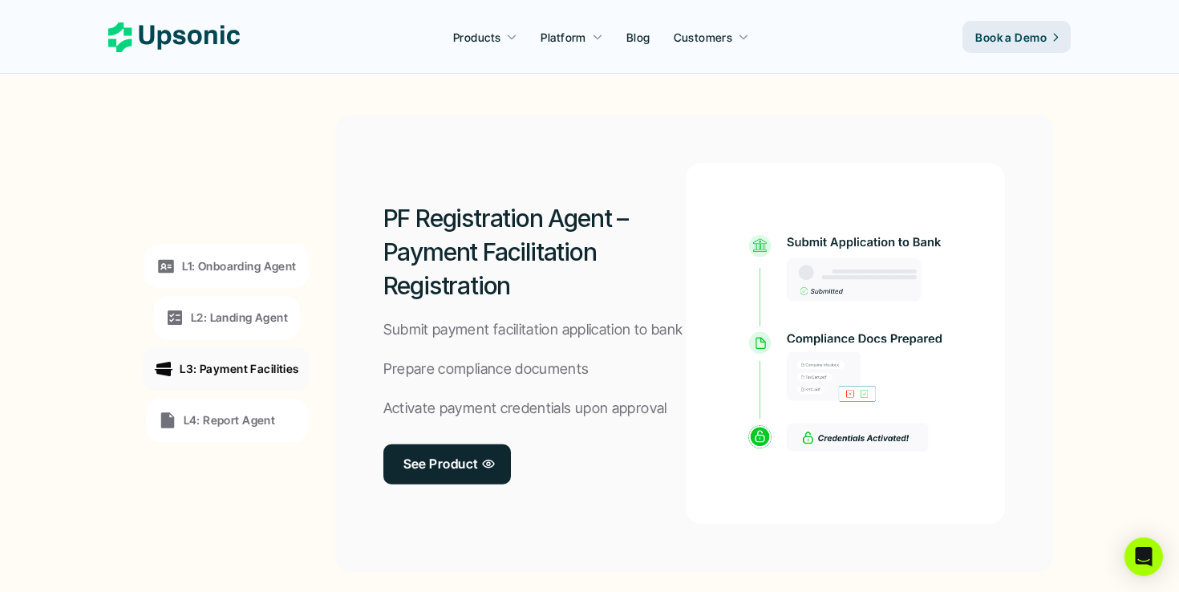
click at [253, 308] on div "L2: Landing Agent" at bounding box center [226, 317] width 123 height 19
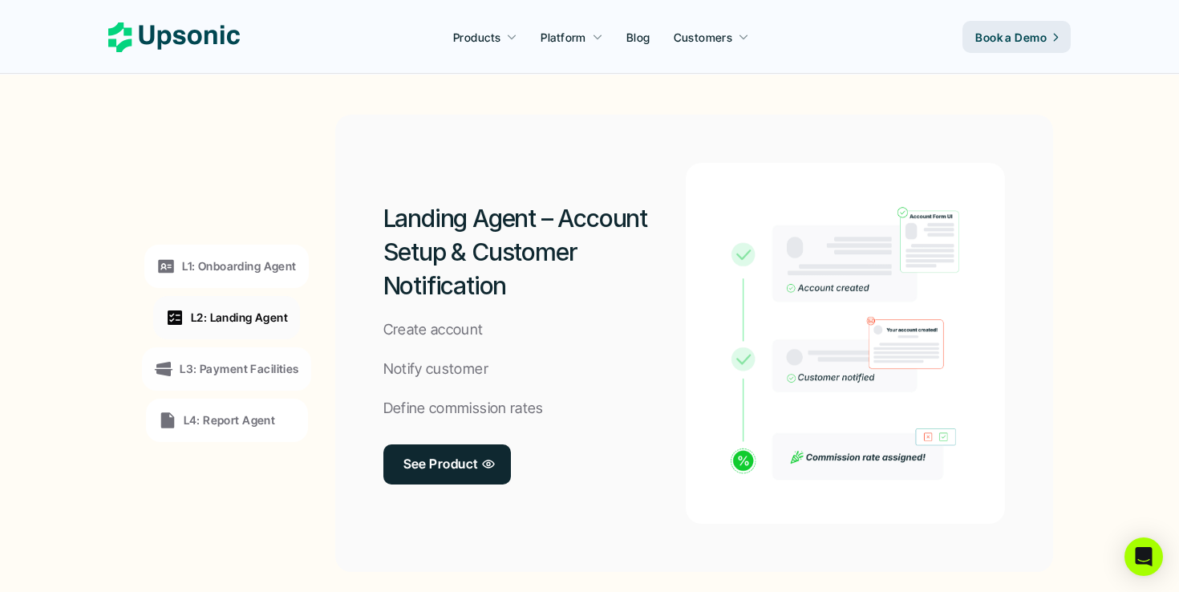
click at [257, 249] on div "L1: Onboarding Agent" at bounding box center [226, 266] width 164 height 43
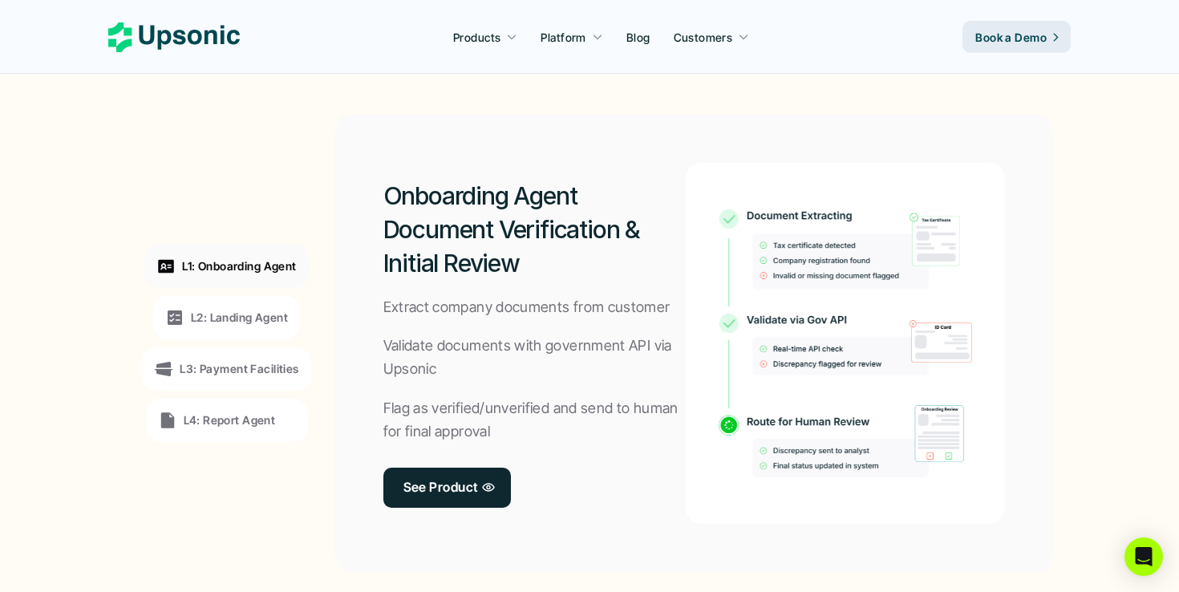
click at [257, 332] on div "L2: Landing Agent" at bounding box center [226, 317] width 147 height 43
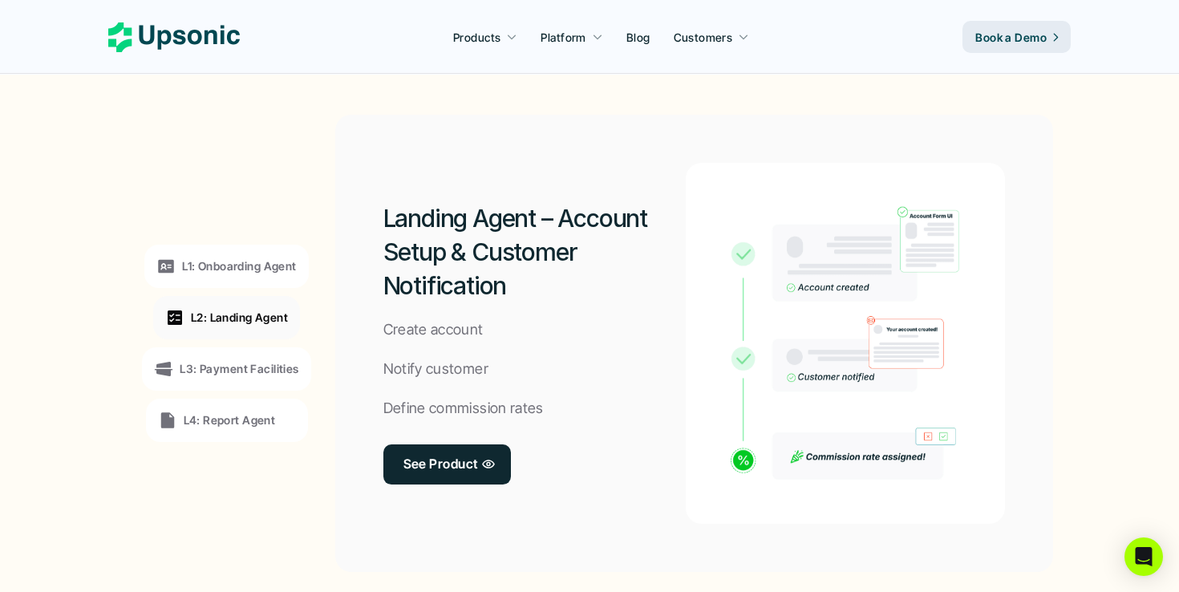
click at [259, 363] on p "L3: Payment Facilities" at bounding box center [239, 368] width 119 height 17
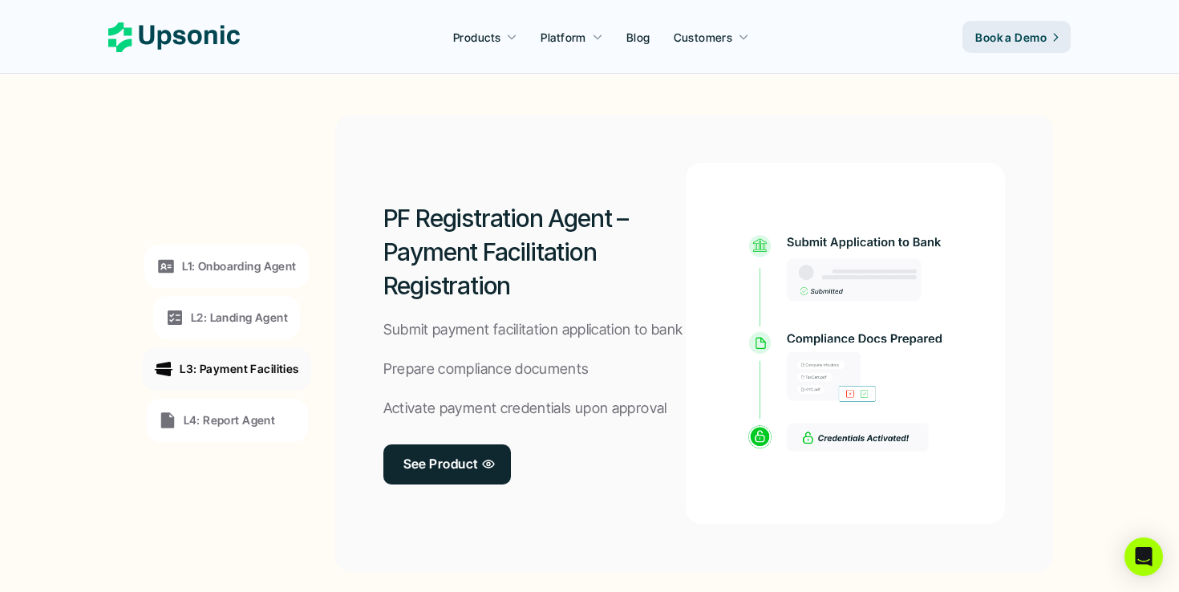
click at [263, 306] on div "L2: Landing Agent" at bounding box center [226, 317] width 147 height 43
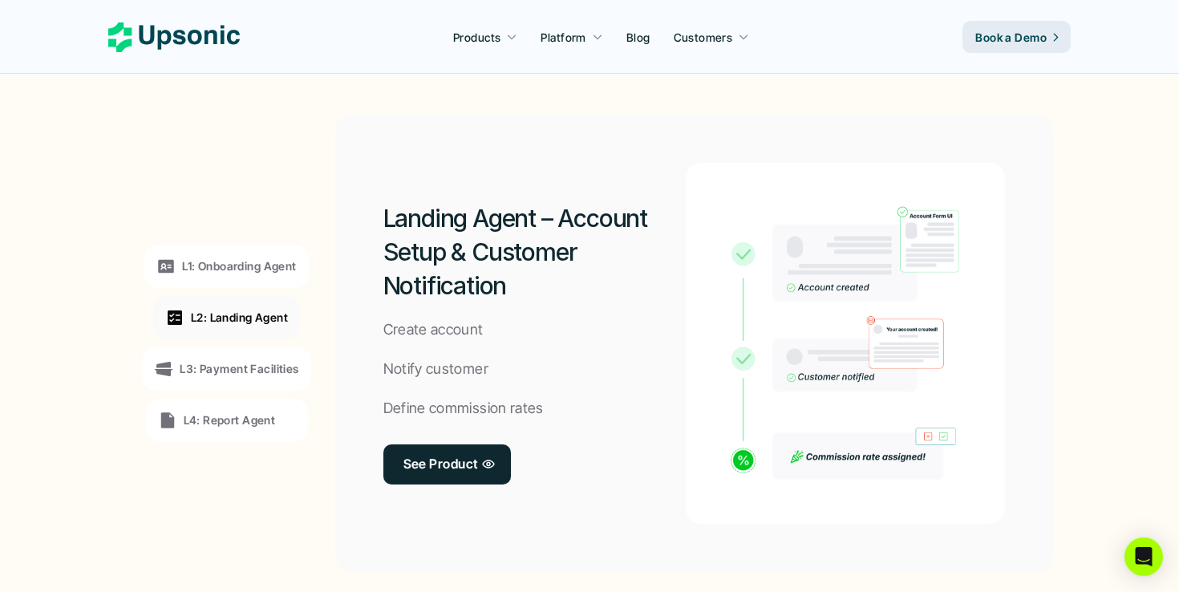
click at [267, 270] on p "L1: Onboarding Agent" at bounding box center [239, 265] width 114 height 17
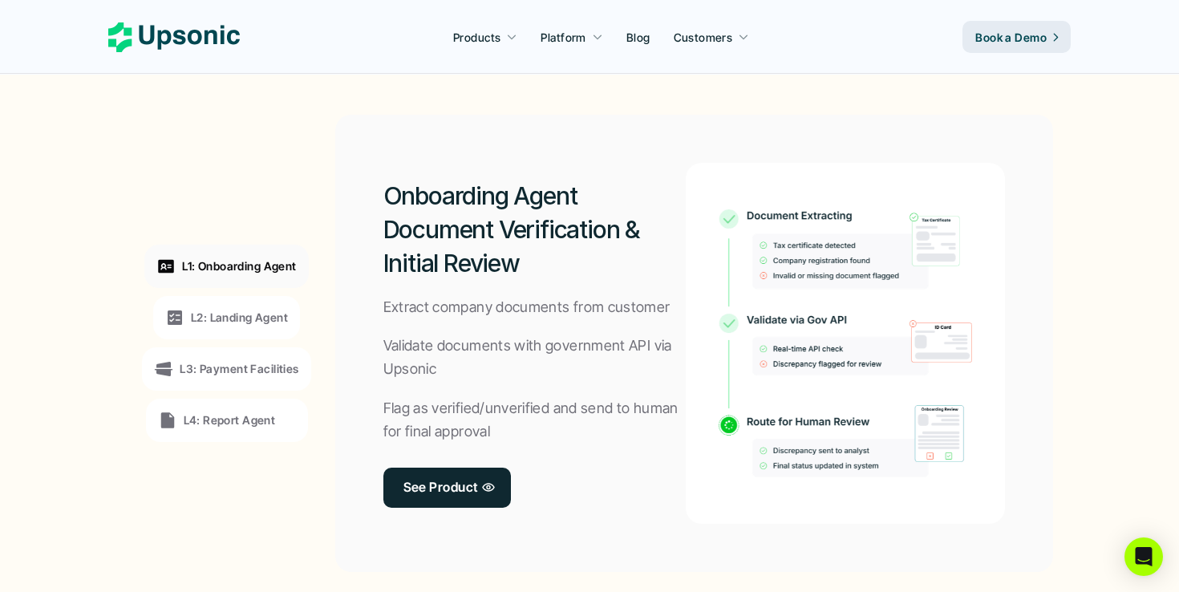
click at [269, 366] on p "L3: Payment Facilities" at bounding box center [239, 368] width 119 height 17
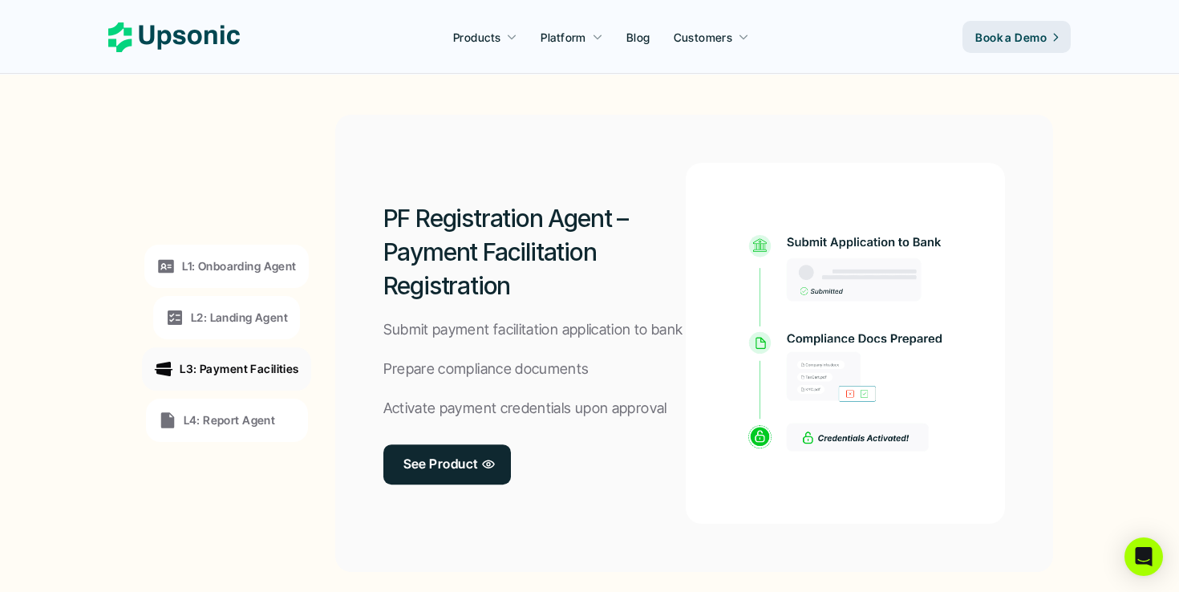
click at [249, 409] on div "L4: Report Agent" at bounding box center [227, 420] width 162 height 43
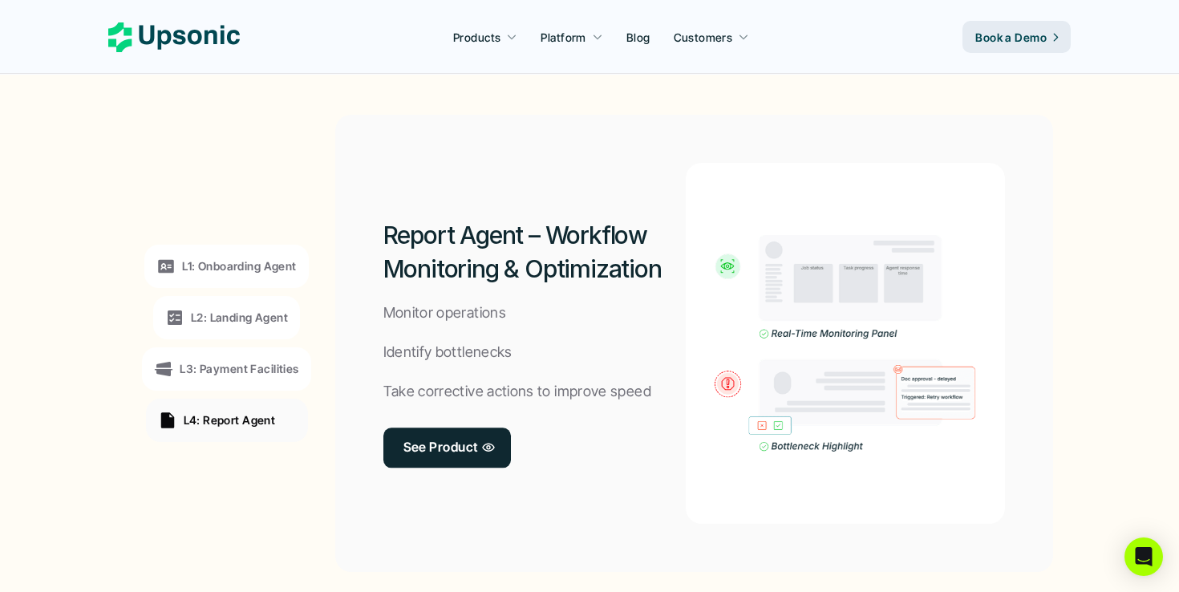
click at [251, 318] on p "L2: Landing Agent" at bounding box center [239, 317] width 97 height 17
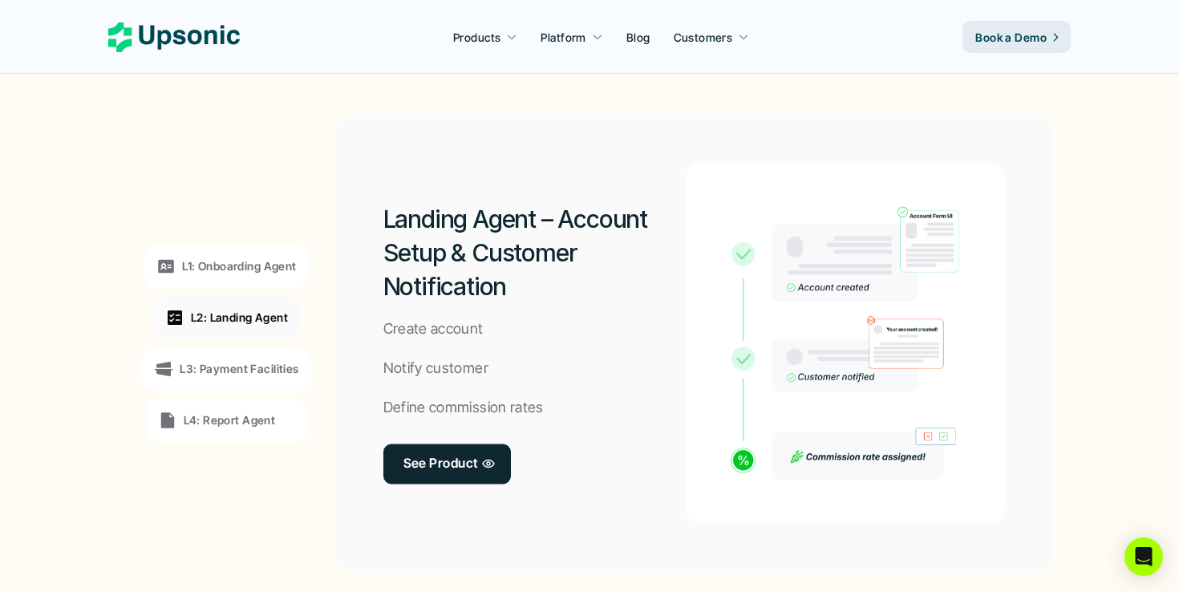
click at [254, 266] on p "L1: Onboarding Agent" at bounding box center [239, 265] width 114 height 17
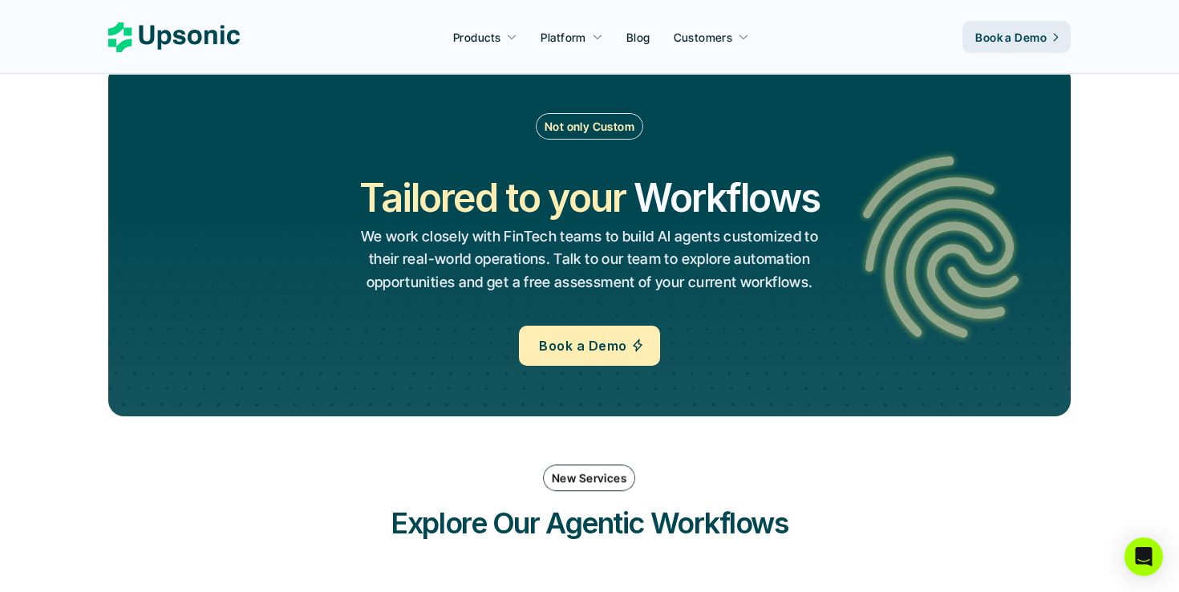
scroll to position [1811, 0]
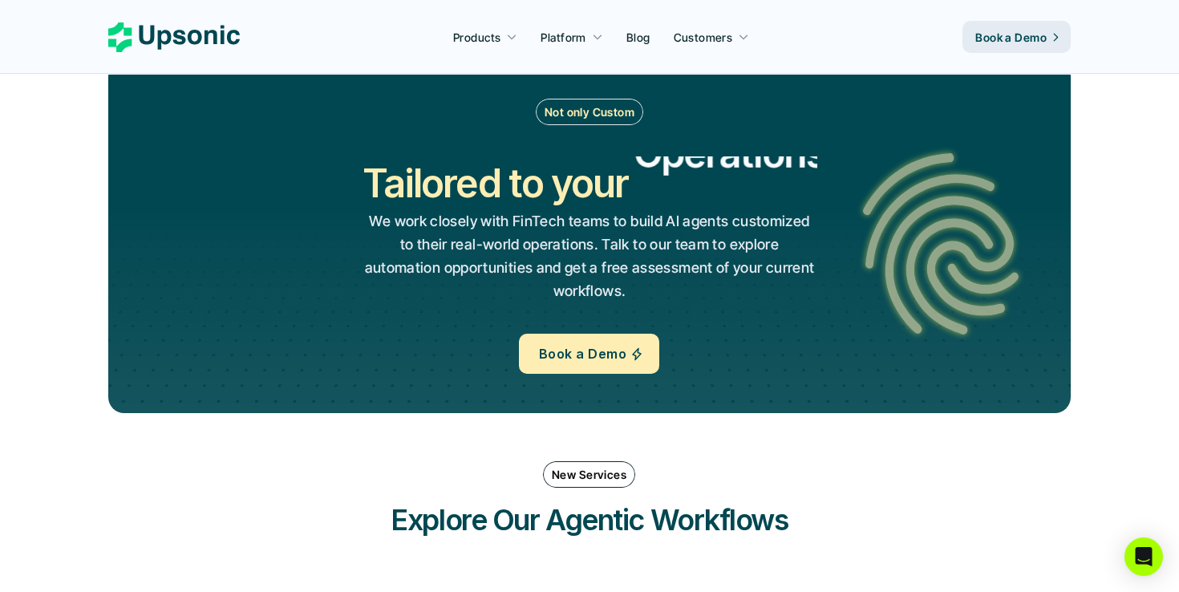
click at [577, 469] on p "New Services" at bounding box center [589, 474] width 75 height 17
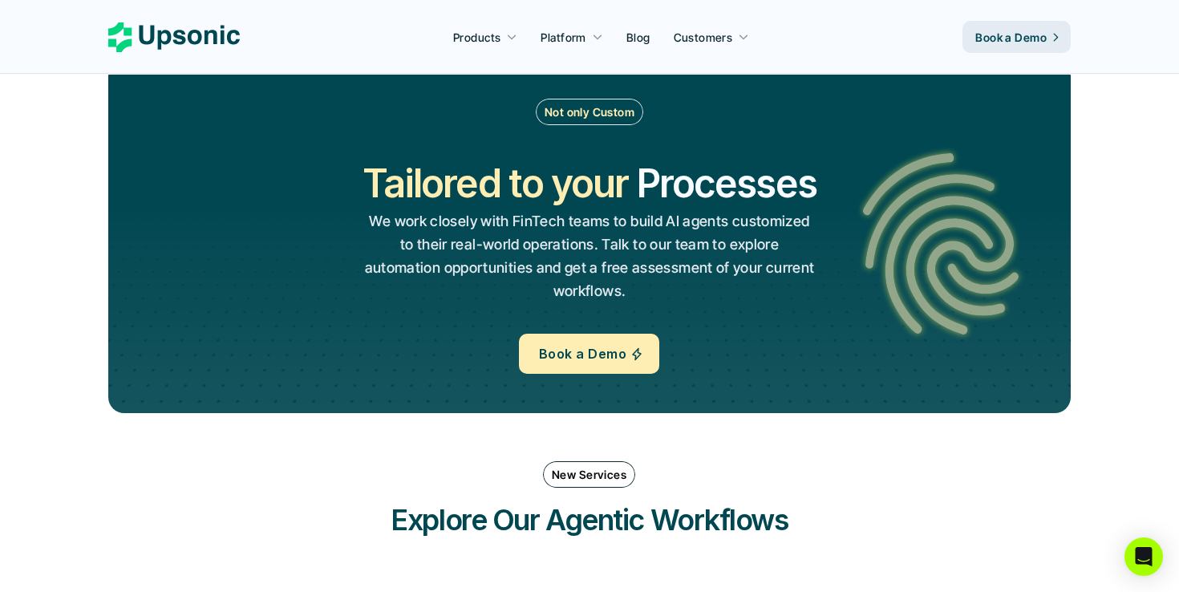
click at [577, 469] on p "New Services" at bounding box center [589, 474] width 75 height 17
click at [603, 490] on div "New Services Explore Our Agentic Workflows" at bounding box center [589, 500] width 963 height 111
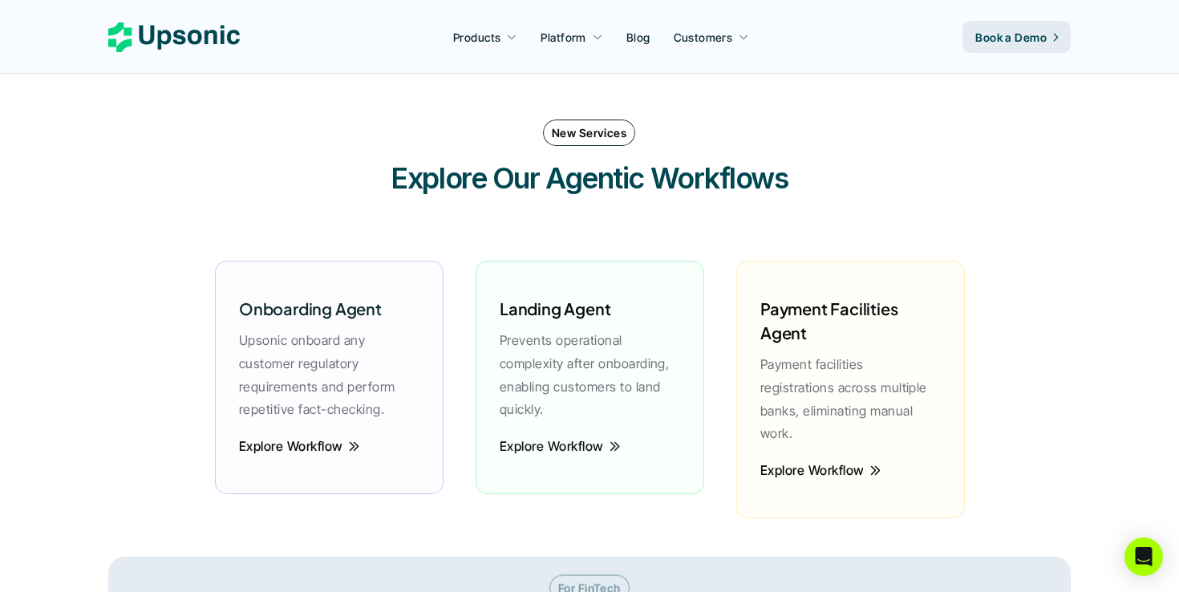
scroll to position [2231, 0]
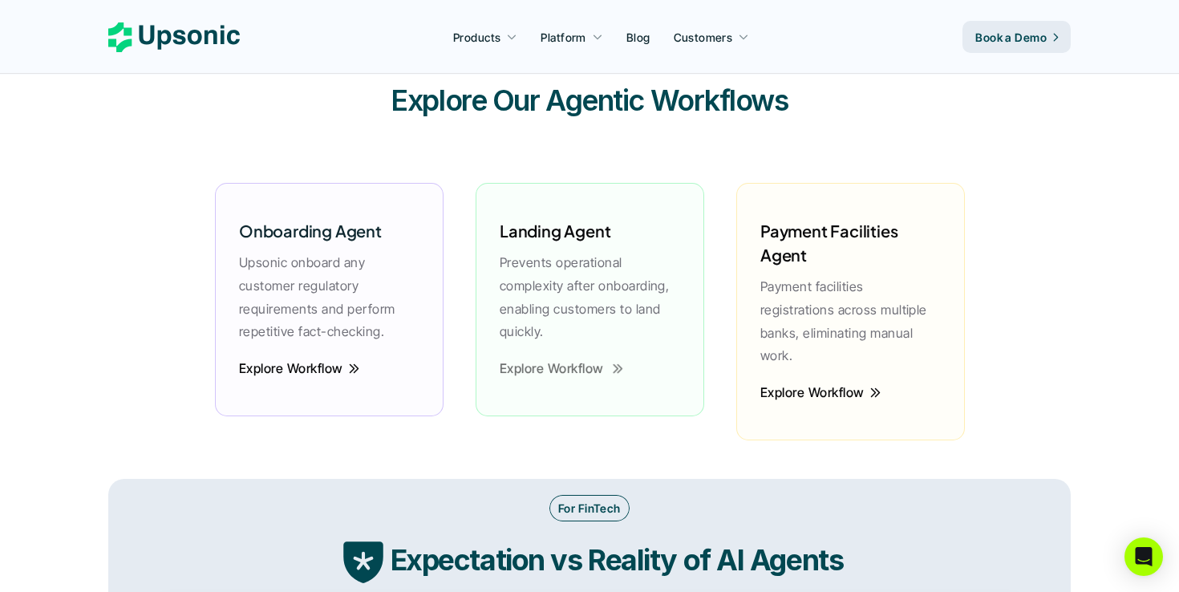
click at [582, 364] on p "Explore Workflow" at bounding box center [552, 368] width 104 height 23
click at [341, 371] on p "Explore Workflow" at bounding box center [290, 368] width 104 height 23
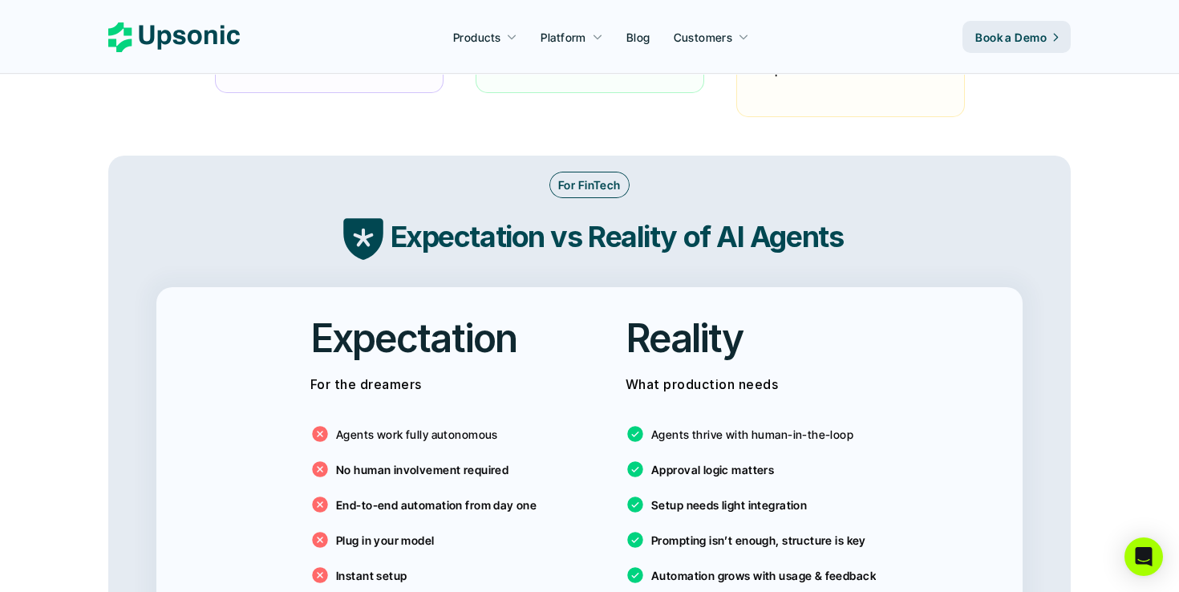
scroll to position [2561, 0]
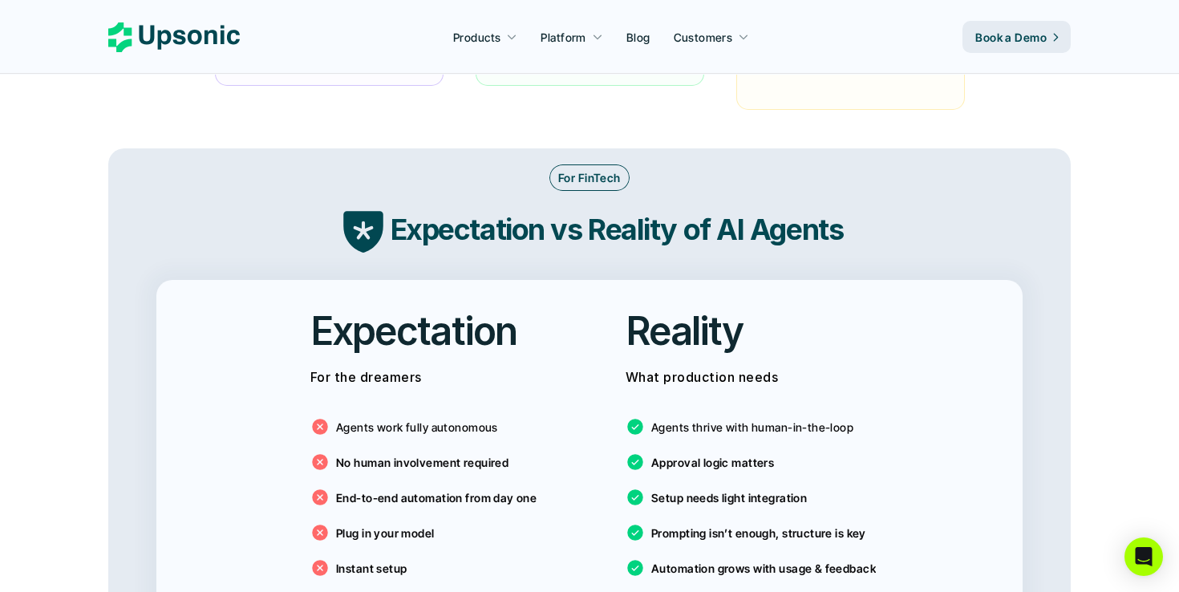
drag, startPoint x: 354, startPoint y: 209, endPoint x: 440, endPoint y: 224, distance: 87.0
click at [440, 225] on div "Expectation vs Reality of AI Agents" at bounding box center [589, 229] width 931 height 53
click at [440, 224] on h3 "Expectation vs Reality of AI Agents" at bounding box center [617, 229] width 453 height 40
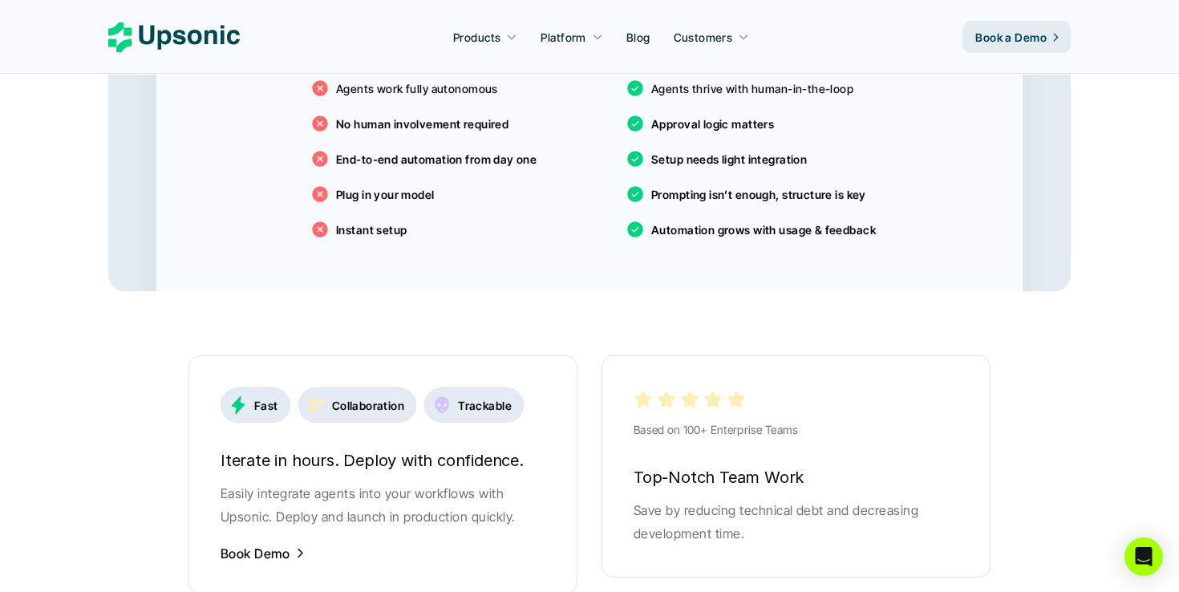
scroll to position [2901, 0]
click at [595, 457] on div "Fast Collaboration Trackable Iterate in hours. Deploy with confidence. Easily i…" at bounding box center [590, 587] width 802 height 464
drag, startPoint x: 306, startPoint y: 373, endPoint x: 497, endPoint y: 459, distance: 210.1
click at [497, 459] on div "Fast Collaboration Trackable Iterate in hours. Deploy with confidence. Easily i…" at bounding box center [383, 474] width 389 height 239
drag, startPoint x: 402, startPoint y: 511, endPoint x: 360, endPoint y: 359, distance: 157.2
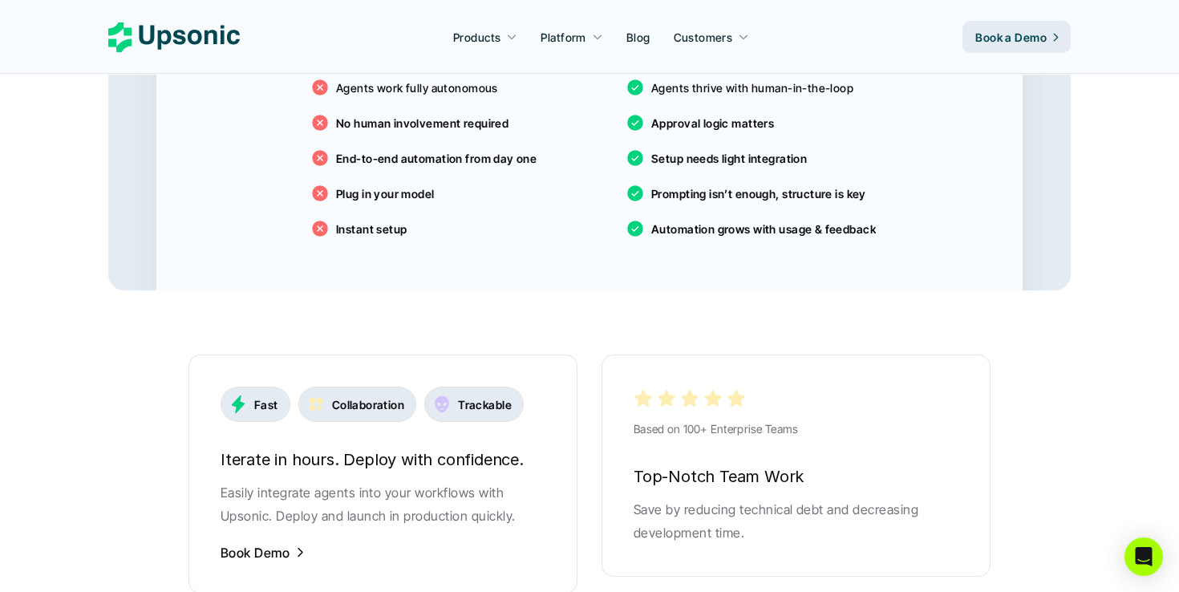
click at [361, 360] on div "Fast Collaboration Trackable Iterate in hours. Deploy with confidence. Easily i…" at bounding box center [383, 474] width 389 height 239
drag, startPoint x: 213, startPoint y: 351, endPoint x: 515, endPoint y: 497, distance: 335.8
click at [515, 497] on div "Fast Collaboration Trackable Iterate in hours. Deploy with confidence. Easily i…" at bounding box center [383, 474] width 389 height 239
click at [525, 494] on p "Easily integrate agents into your workflows with Upsonic. Deploy and launch in …" at bounding box center [383, 504] width 325 height 47
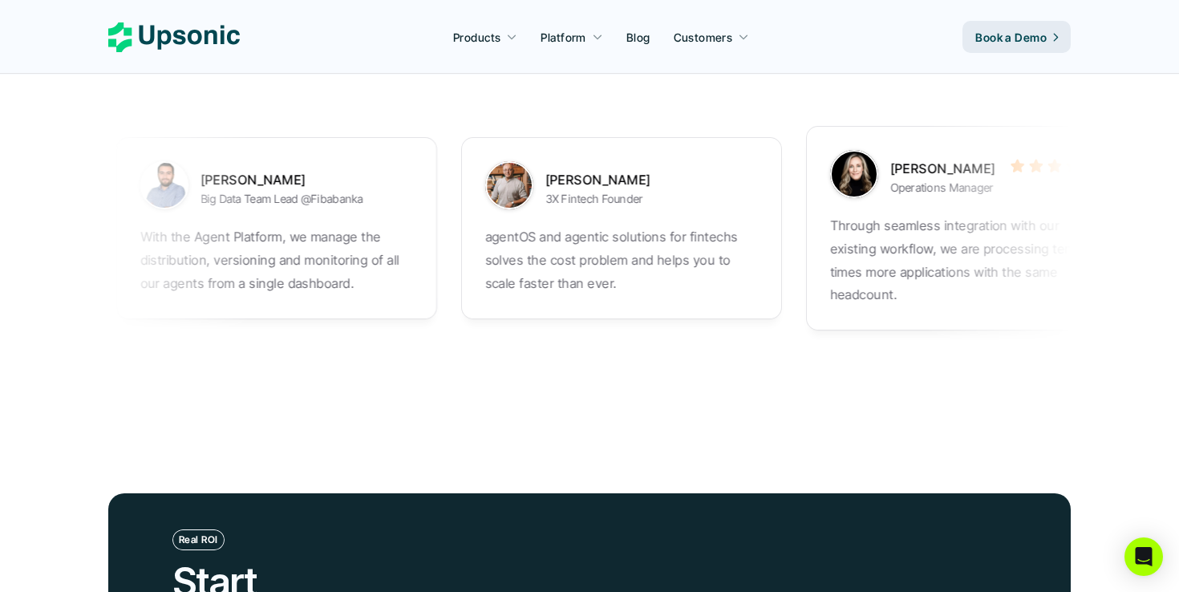
scroll to position [5207, 0]
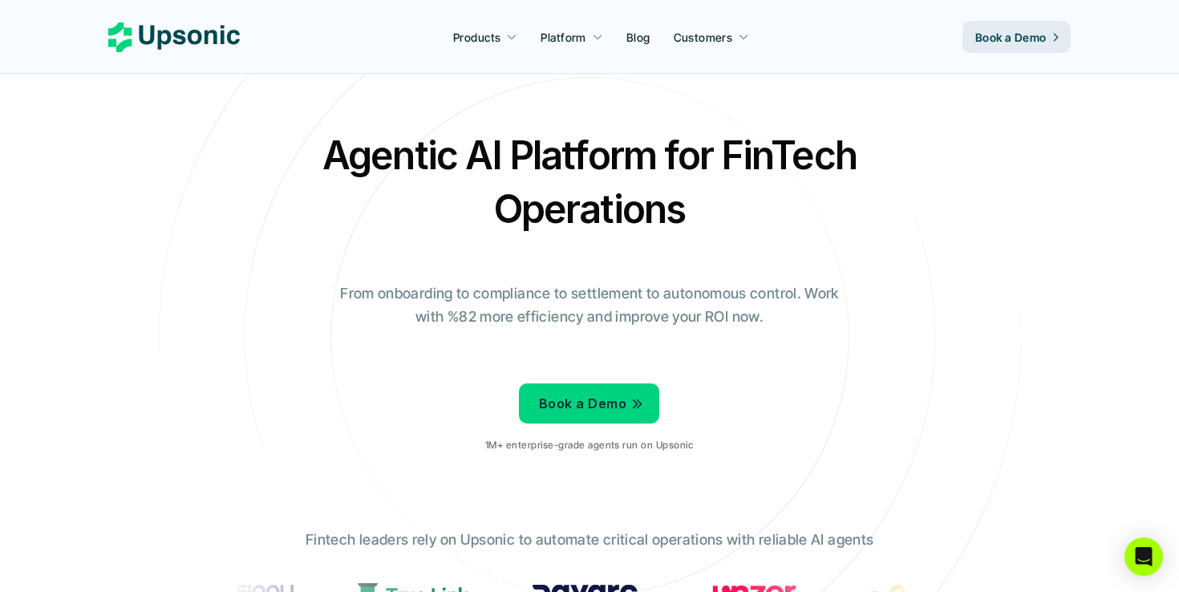
click at [1022, 42] on p "Book a Demo" at bounding box center [1010, 37] width 71 height 17
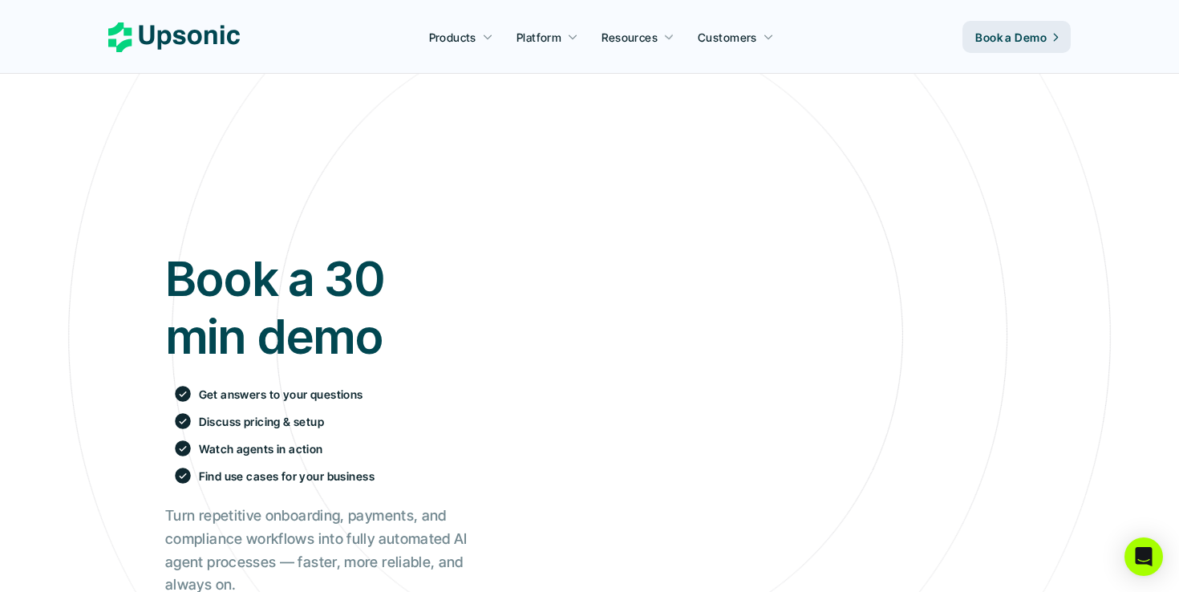
click at [343, 406] on div "Get answers to your questions Discuss pricing & setup Watch agents in action Fi…" at bounding box center [316, 434] width 302 height 101
